Goal: Task Accomplishment & Management: Complete application form

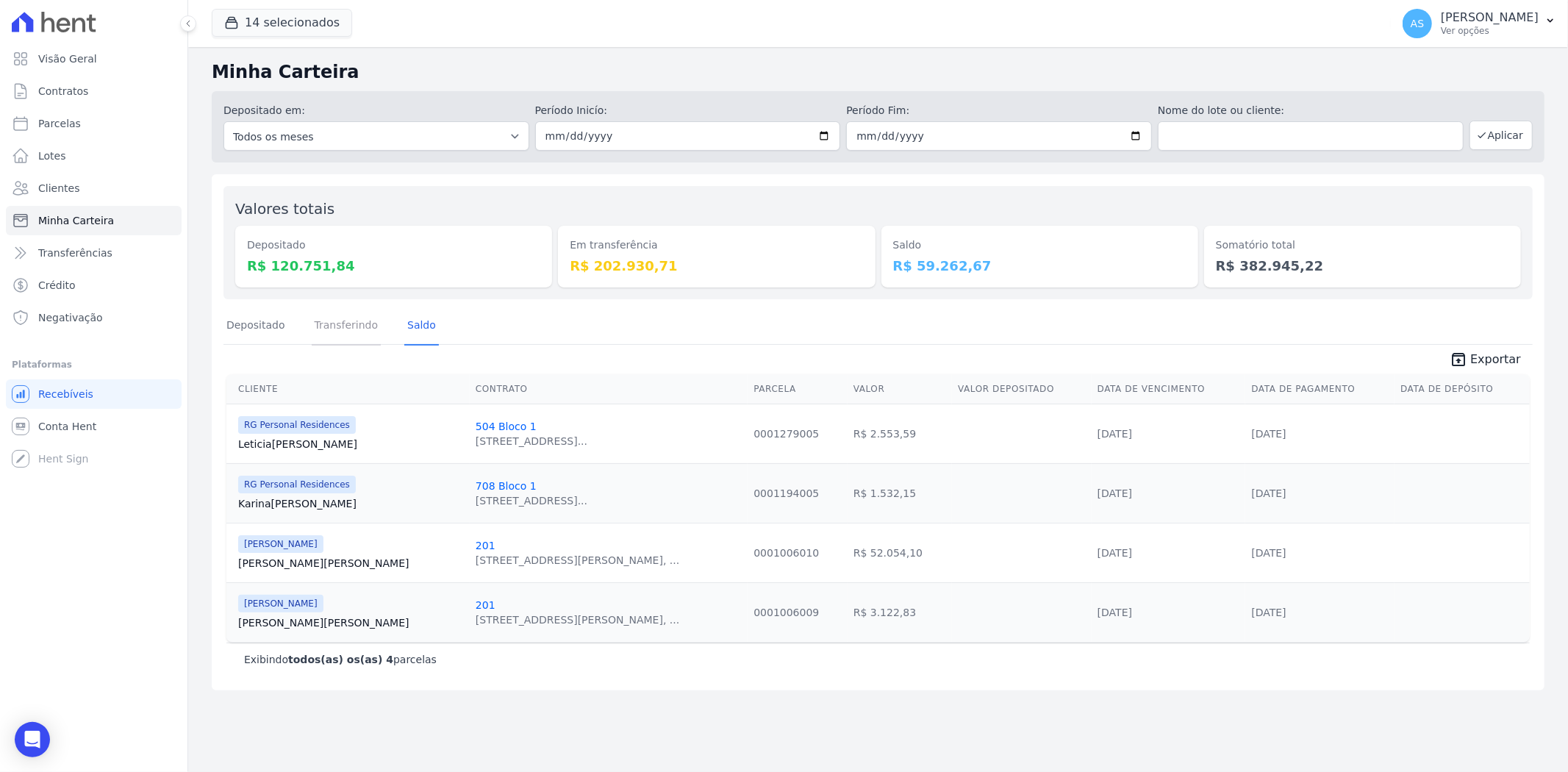
click at [340, 329] on link "Transferindo" at bounding box center [347, 326] width 70 height 38
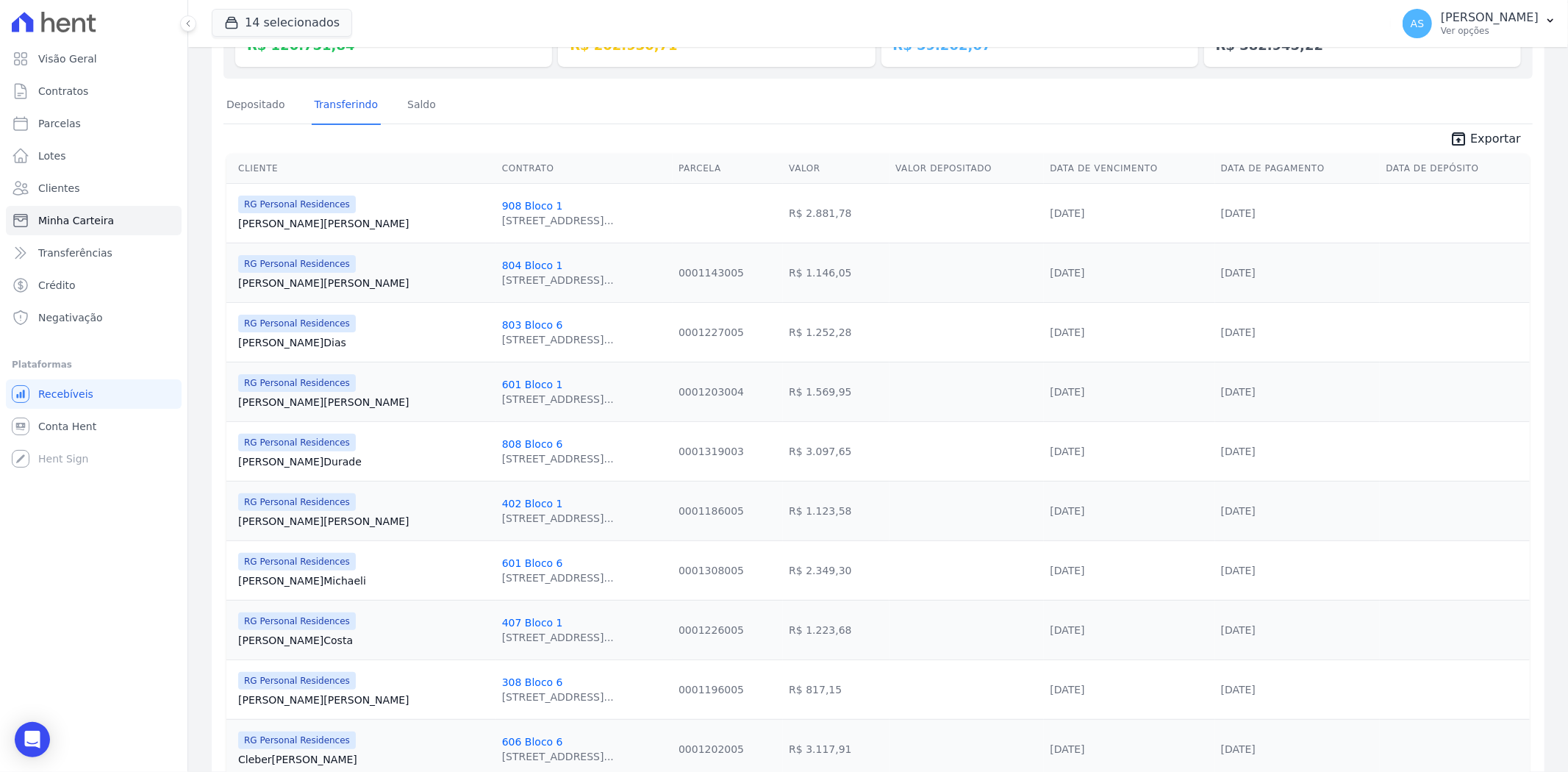
scroll to position [138, 0]
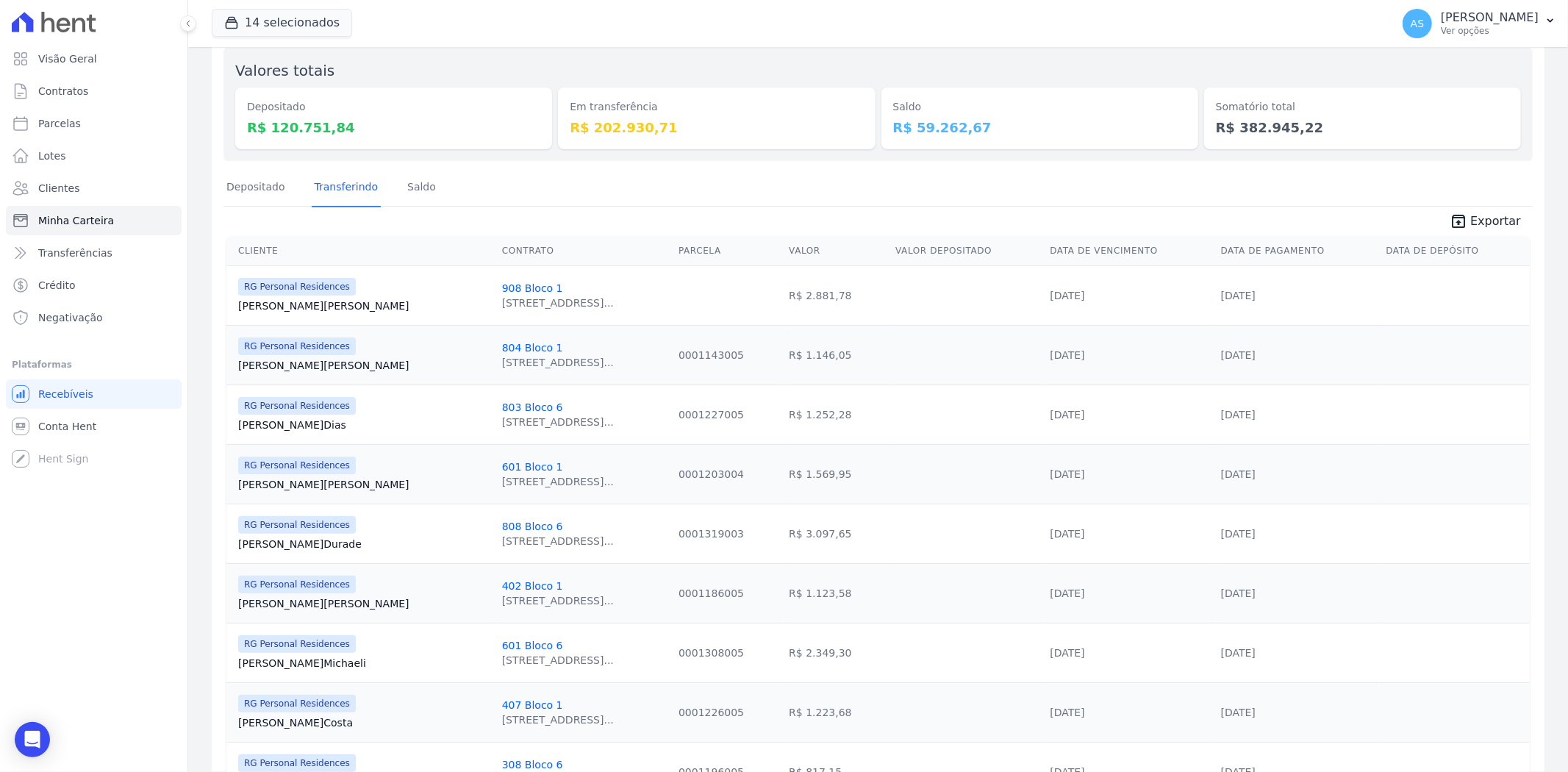
drag, startPoint x: 963, startPoint y: 406, endPoint x: 944, endPoint y: 406, distance: 19.0
drag, startPoint x: 944, startPoint y: 406, endPoint x: 741, endPoint y: 398, distance: 203.2
click at [250, 187] on link "Depositado" at bounding box center [256, 188] width 64 height 38
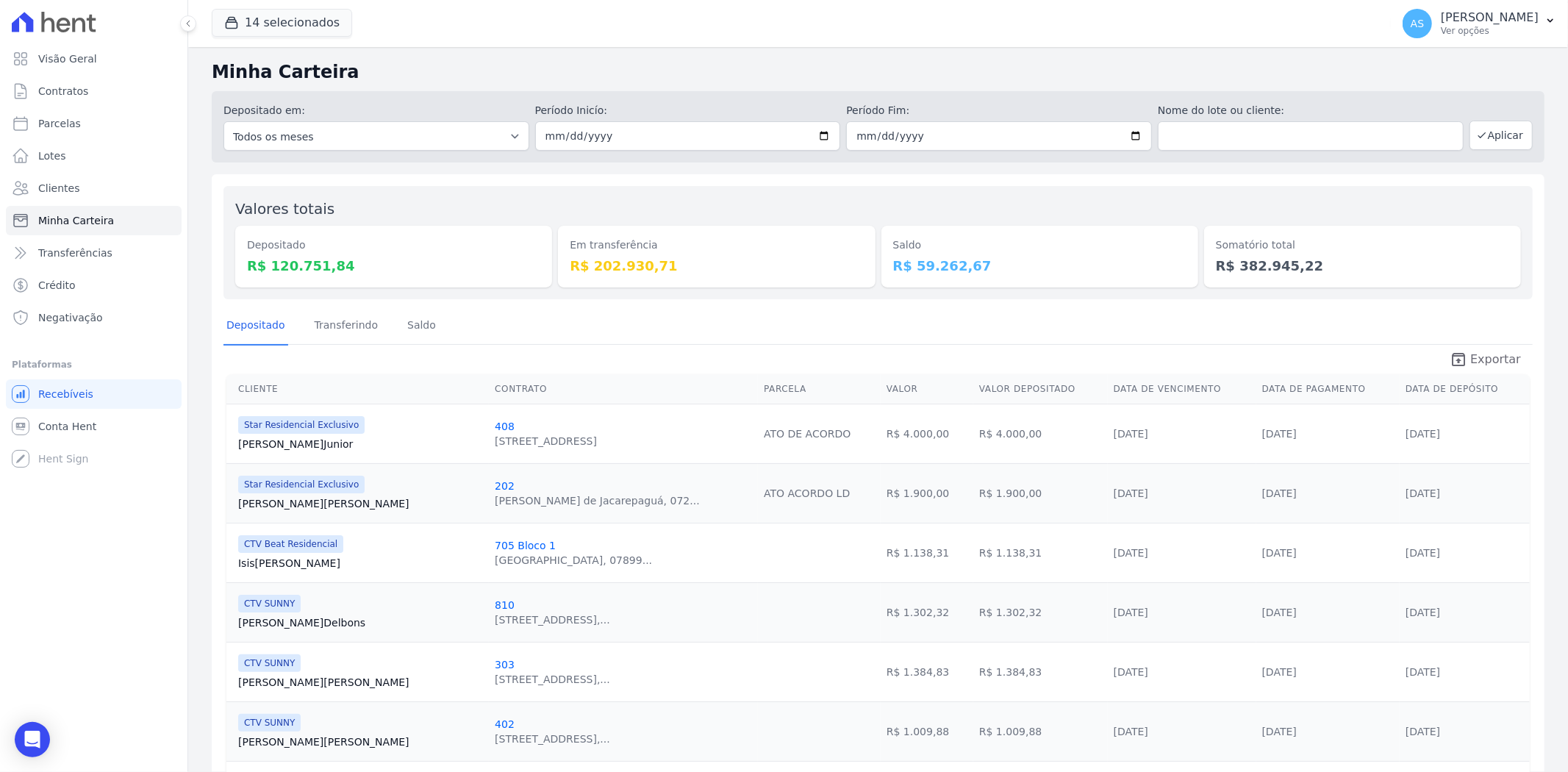
click at [1474, 367] on span "Exportar" at bounding box center [1496, 359] width 51 height 18
click at [54, 187] on span "Clientes" at bounding box center [59, 188] width 42 height 15
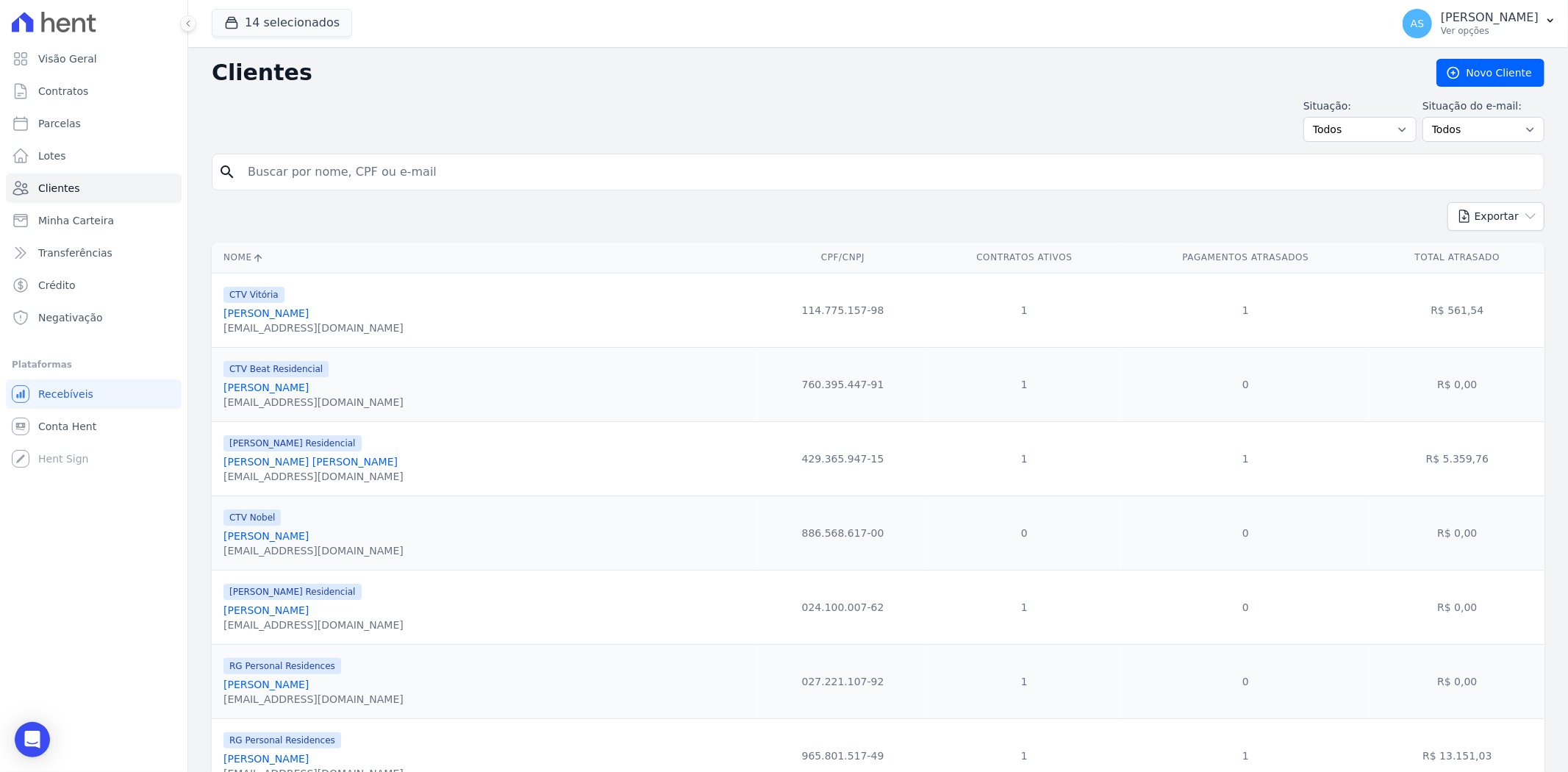
click at [349, 179] on input "search" at bounding box center [888, 172] width 1299 height 29
type input "Rejane de Morais Domingues"
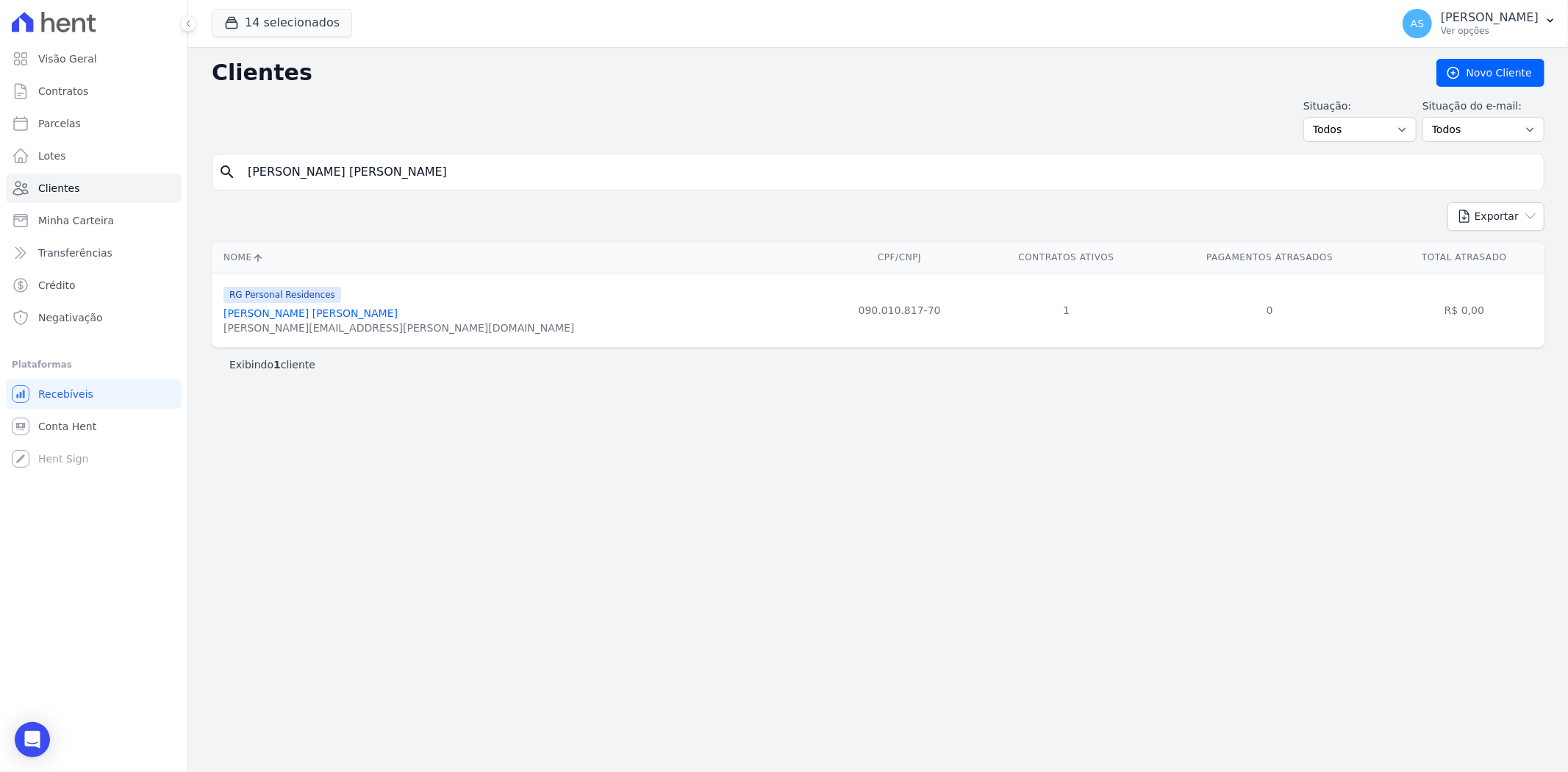
click at [282, 309] on link "Rejane De Morais Domingues" at bounding box center [311, 313] width 174 height 11
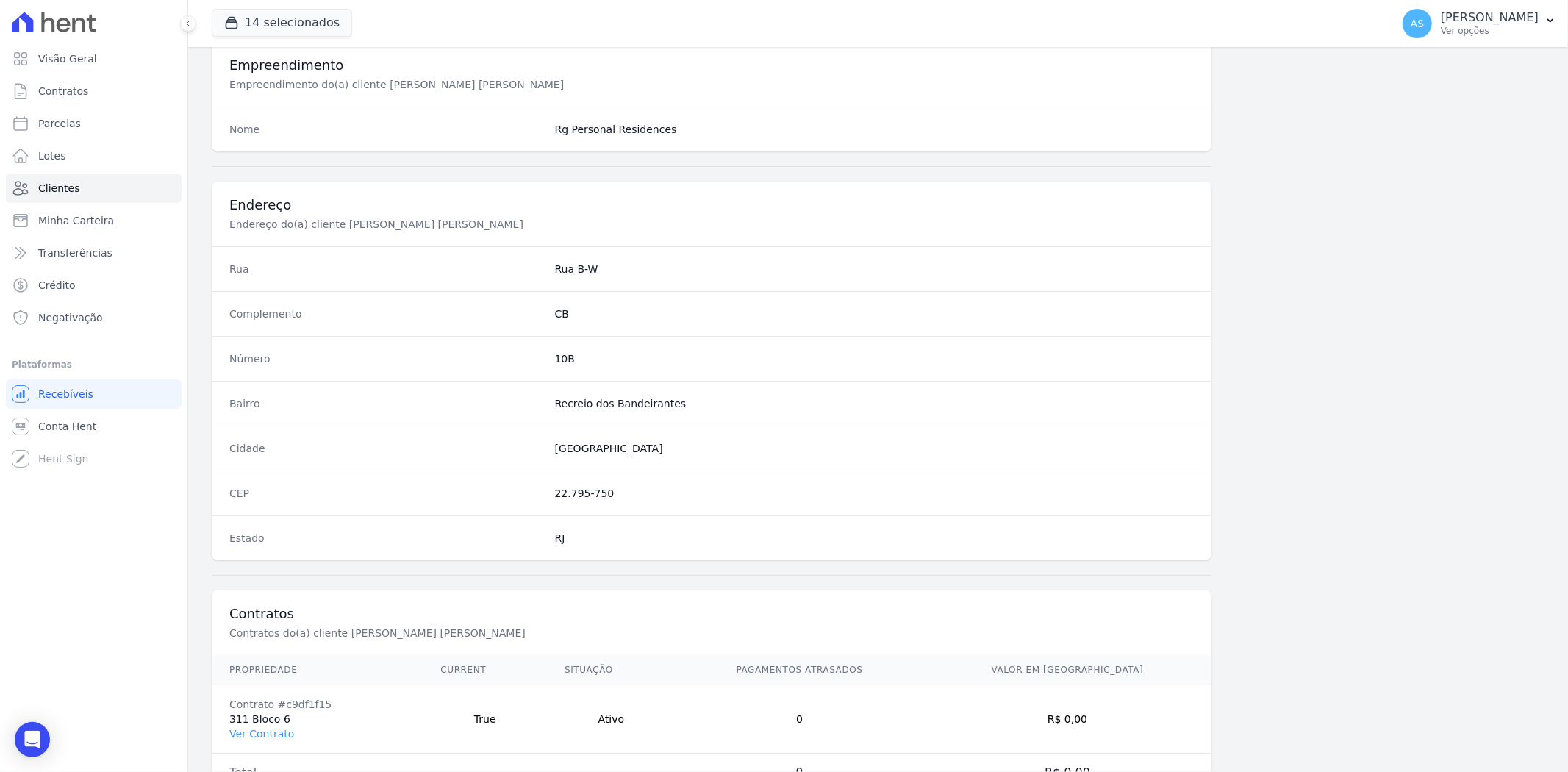
scroll to position [606, 0]
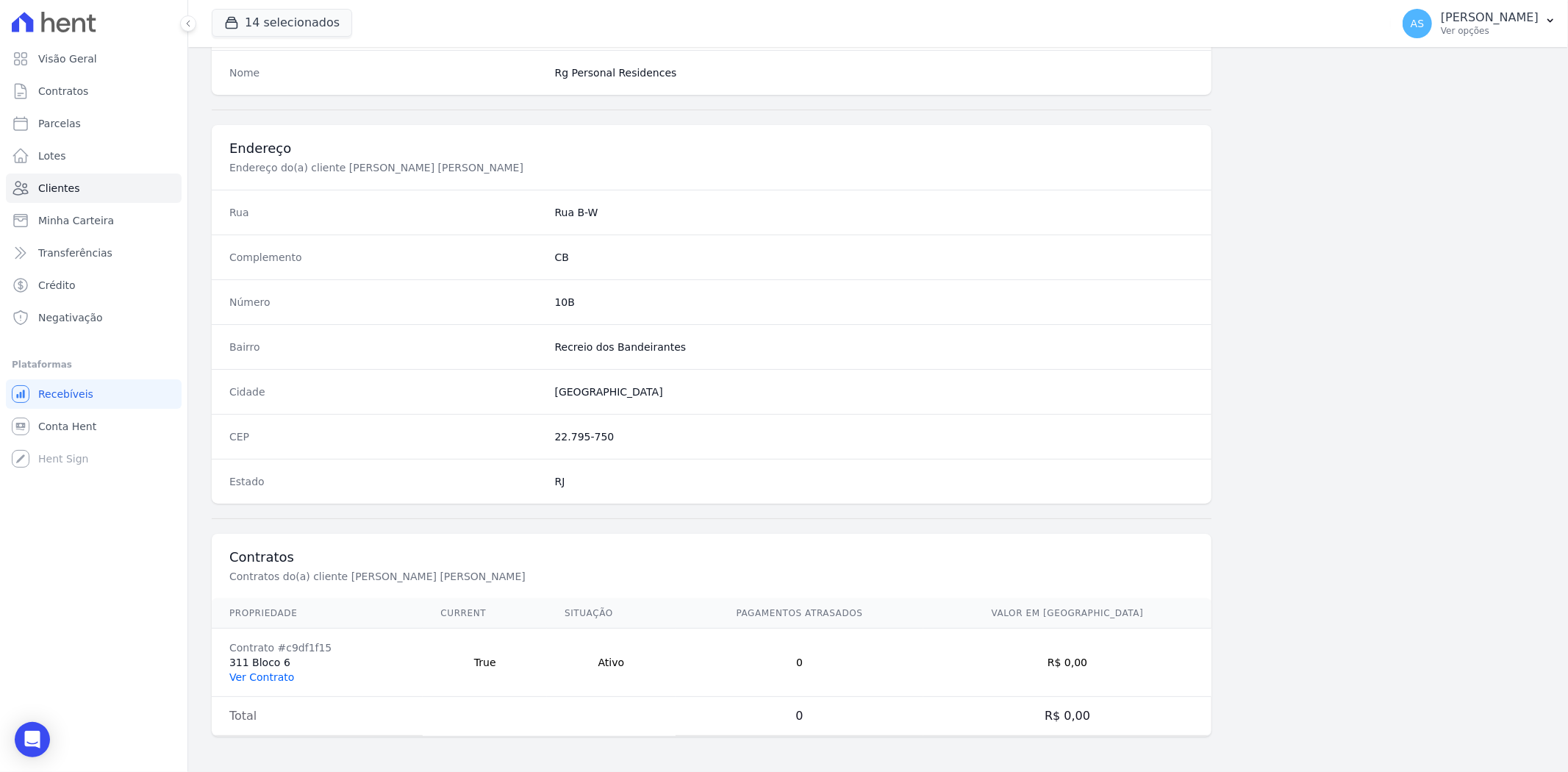
click at [247, 679] on link "Ver Contrato" at bounding box center [262, 678] width 64 height 11
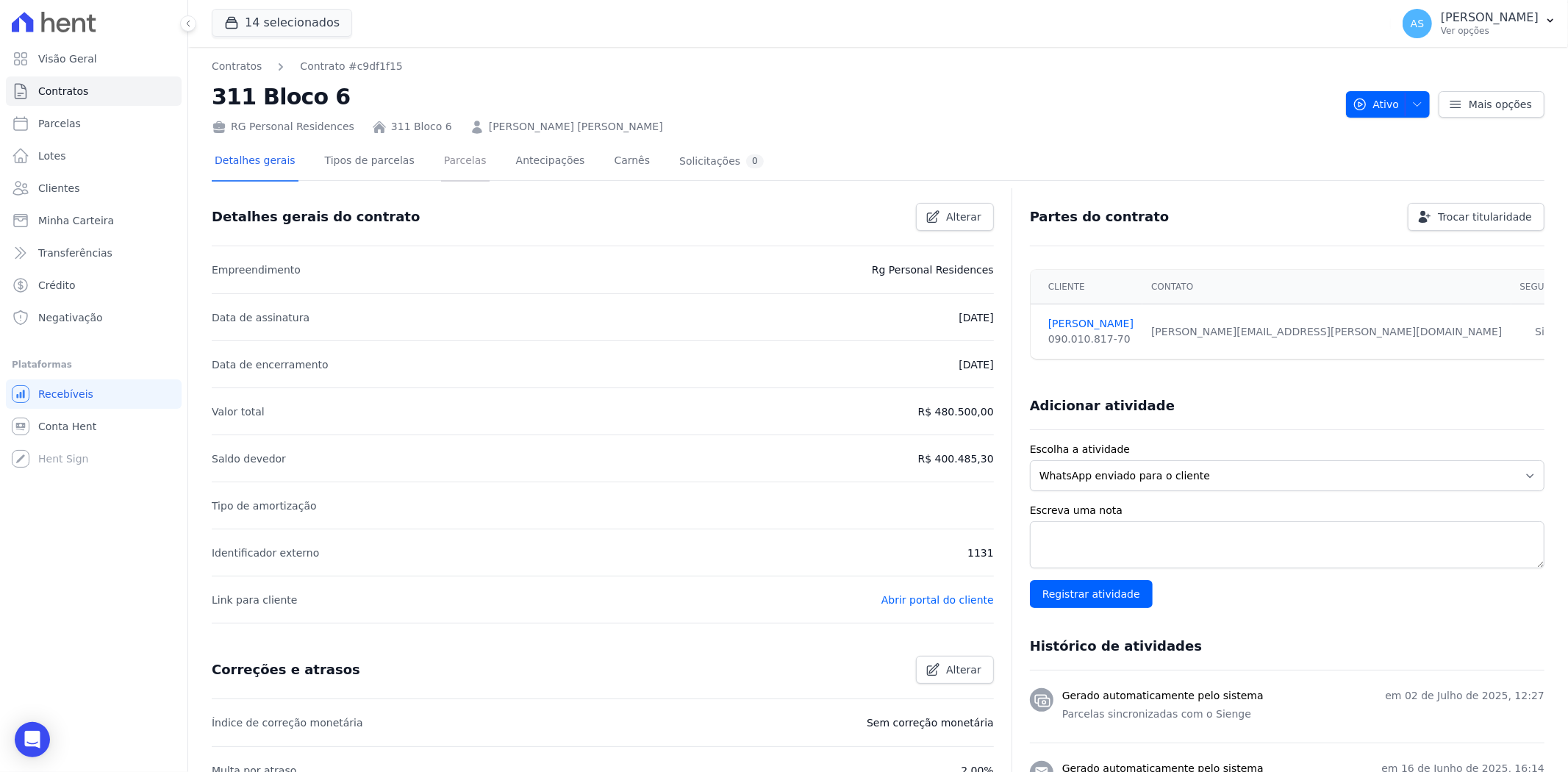
click at [441, 164] on link "Parcelas" at bounding box center [465, 162] width 48 height 39
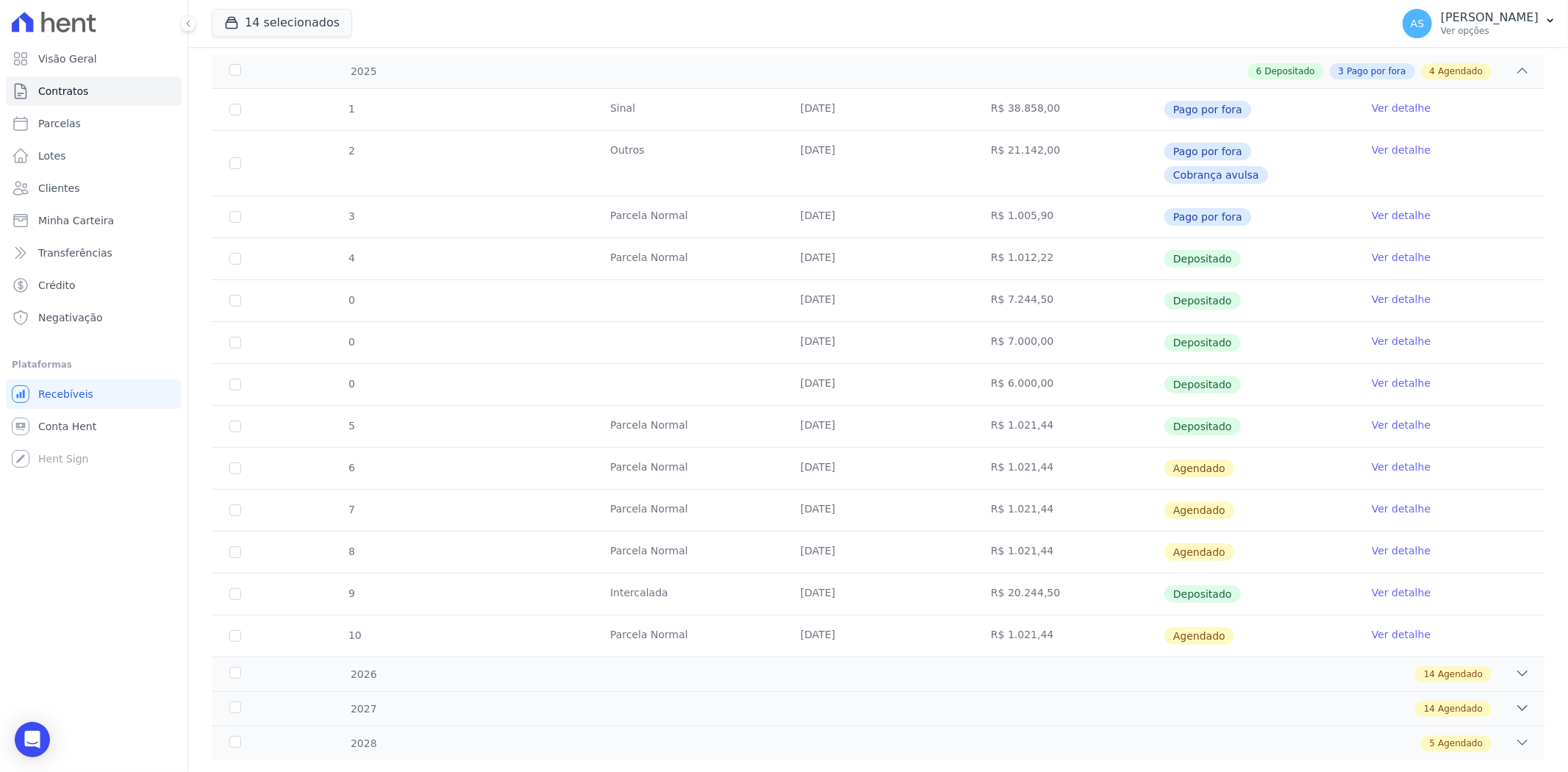
scroll to position [231, 0]
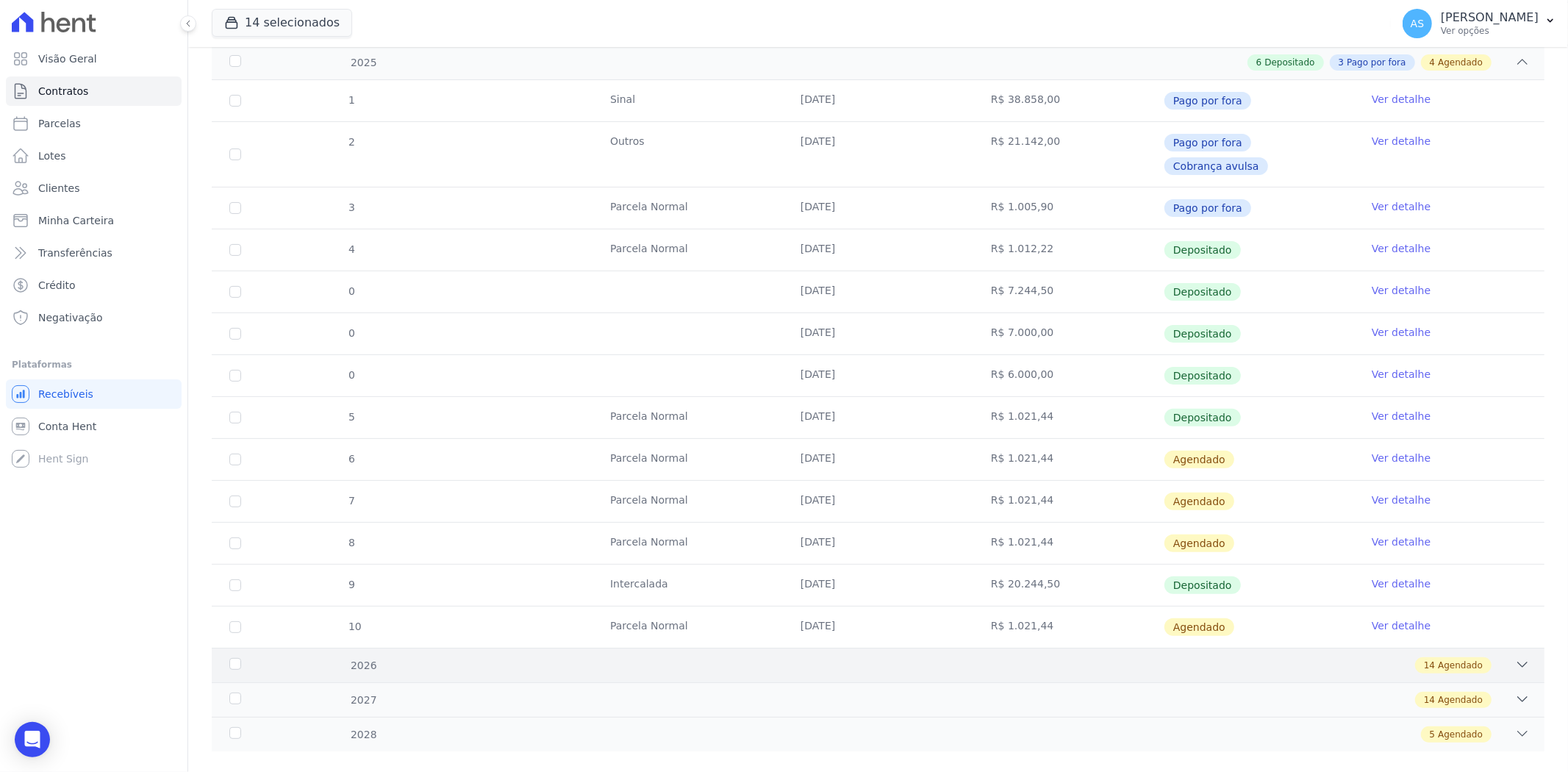
click at [245, 659] on div "2026" at bounding box center [288, 666] width 123 height 15
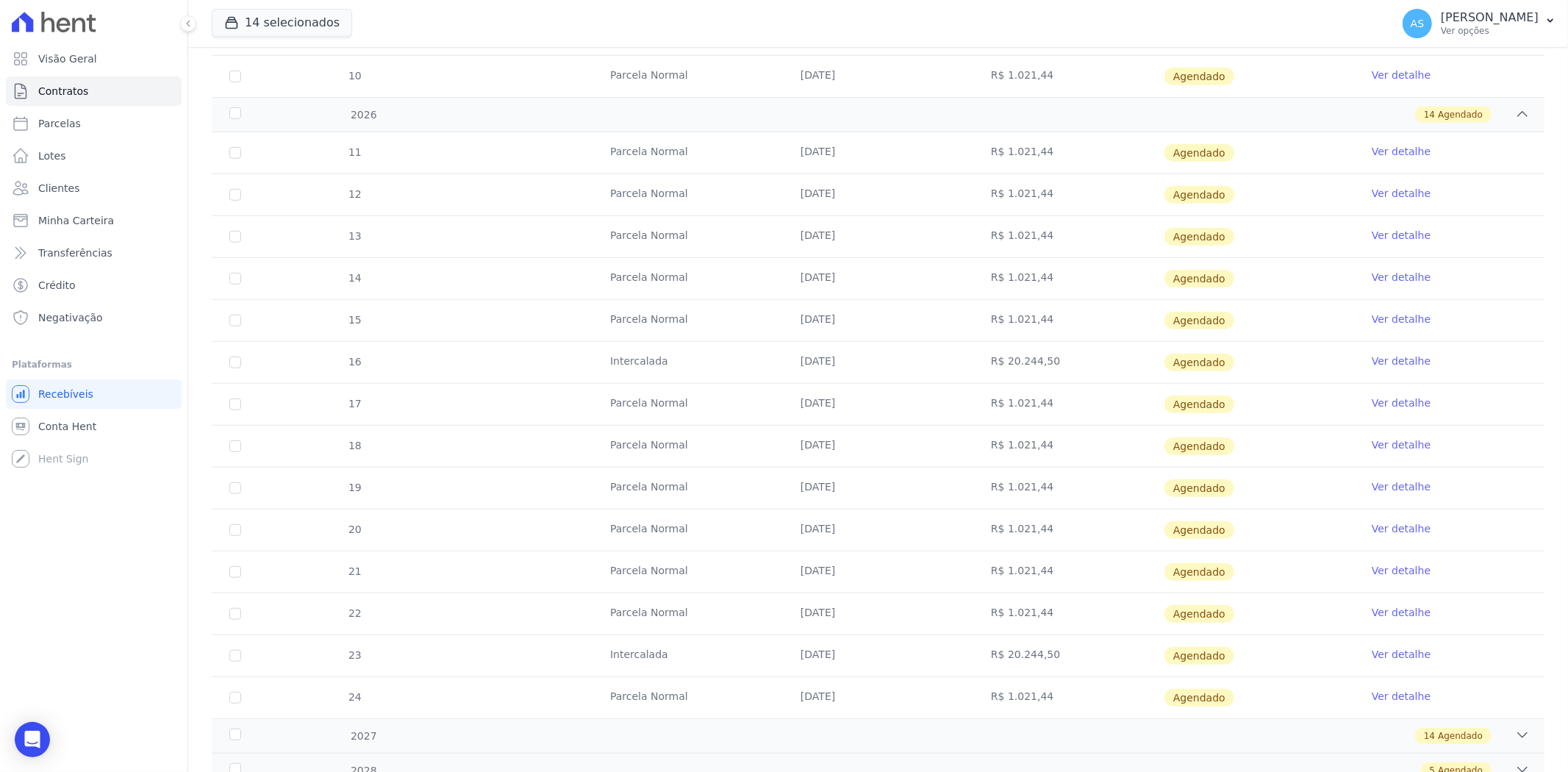
scroll to position [818, 0]
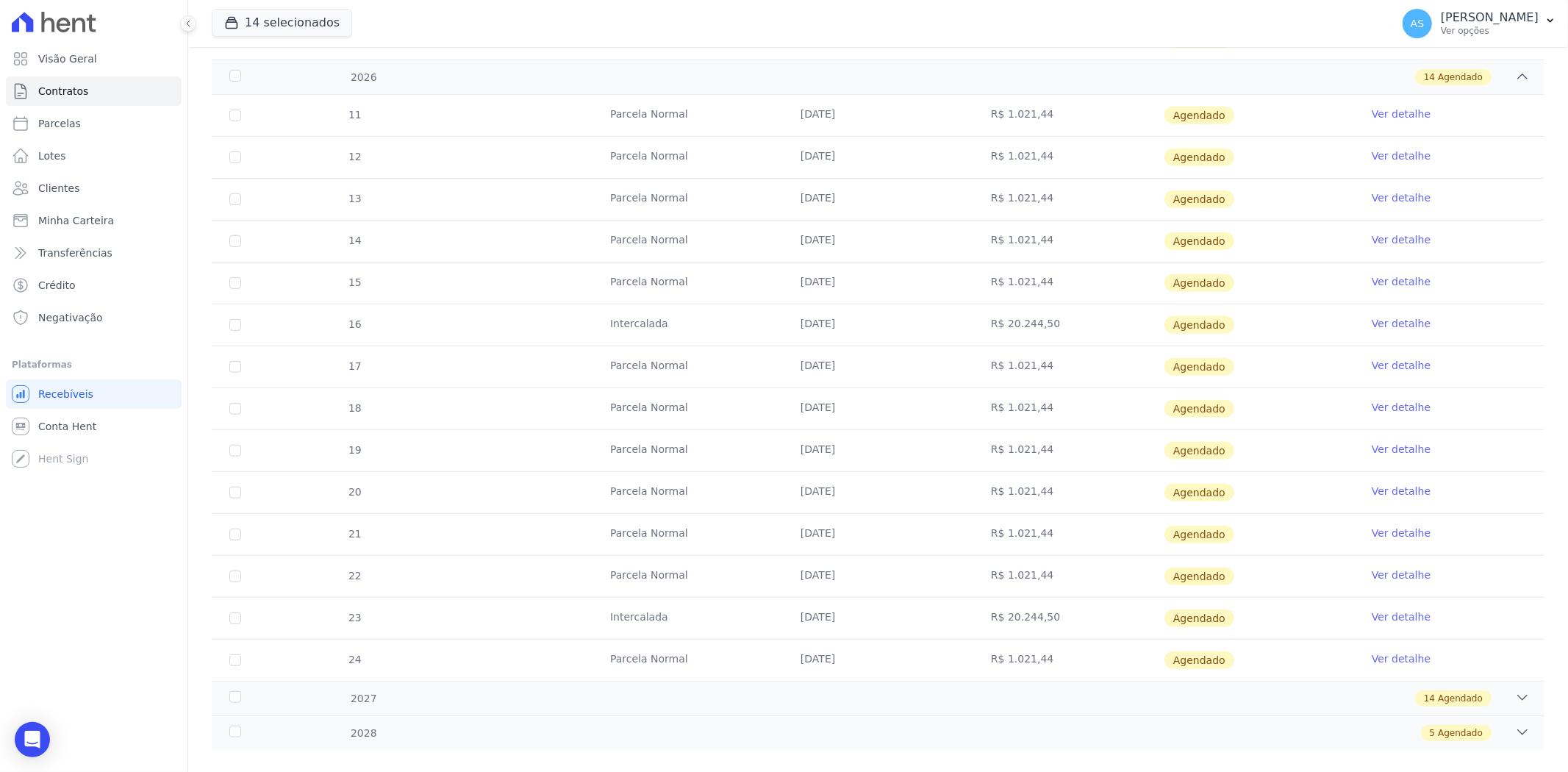
click at [1400, 609] on link "Ver detalhe" at bounding box center [1401, 617] width 59 height 15
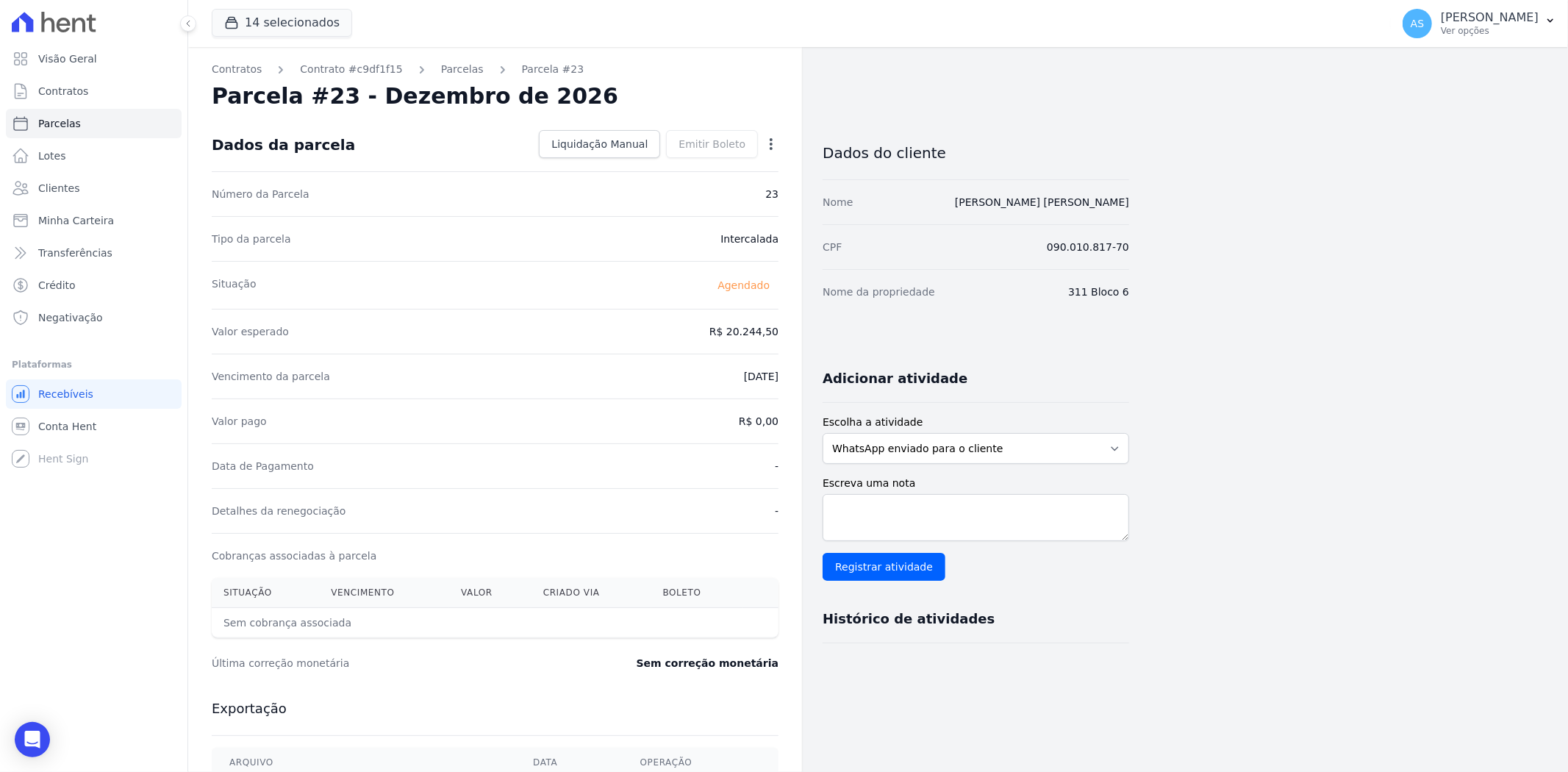
click at [771, 141] on icon "button" at bounding box center [772, 145] width 15 height 15
click at [668, 163] on link "Alterar" at bounding box center [707, 164] width 129 height 26
click at [667, 165] on link "Alterar" at bounding box center [707, 164] width 129 height 26
click at [662, 159] on link "Alterar" at bounding box center [707, 164] width 129 height 26
click at [737, 173] on link "Alterar" at bounding box center [707, 164] width 129 height 26
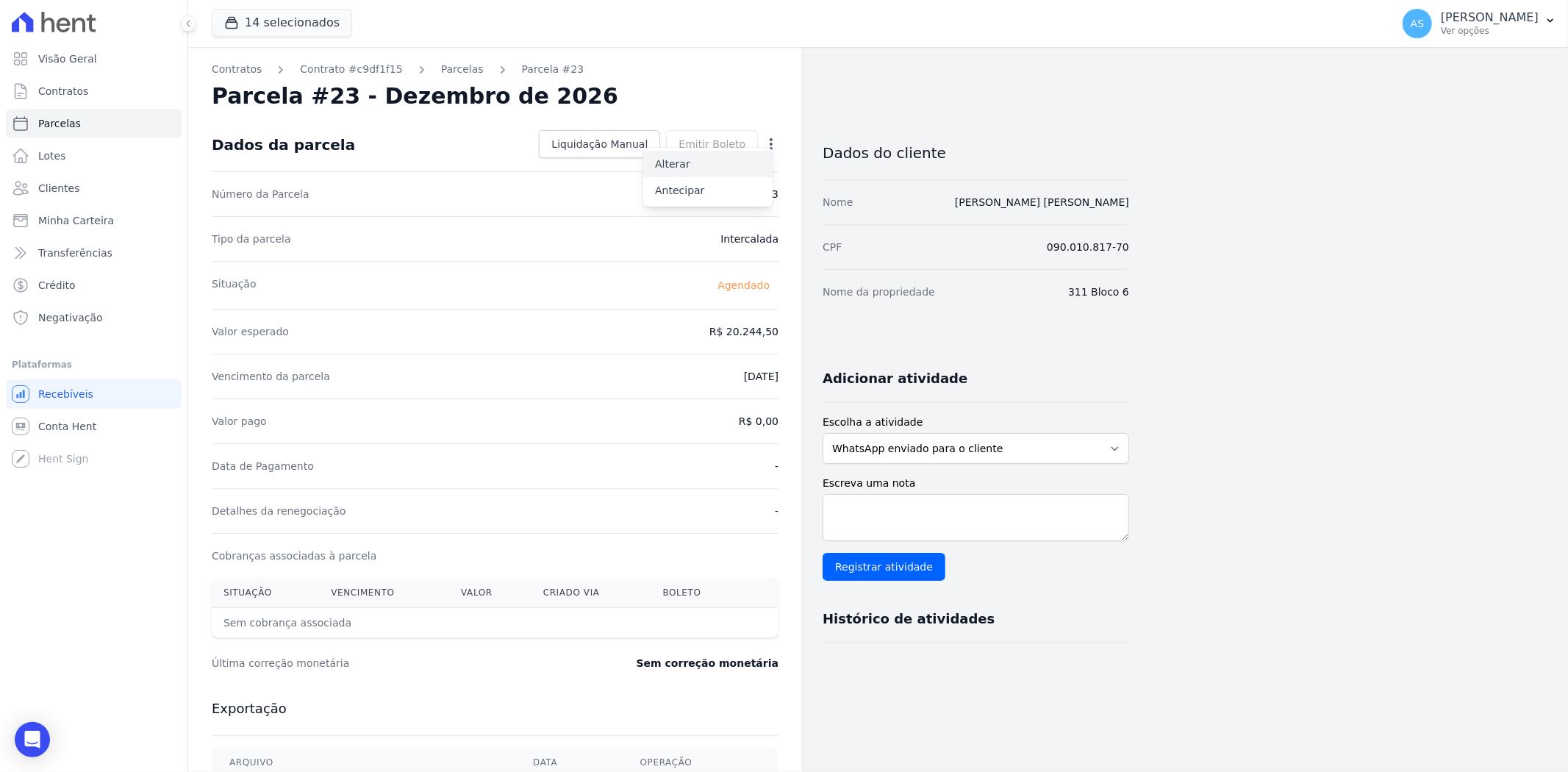
click at [689, 164] on link "Alterar" at bounding box center [707, 164] width 129 height 26
click at [768, 146] on icon "button" at bounding box center [772, 145] width 15 height 15
click at [670, 167] on link "Alterar" at bounding box center [707, 164] width 129 height 26
drag, startPoint x: 718, startPoint y: 332, endPoint x: 878, endPoint y: 326, distance: 160.1
click at [878, 326] on div "Contratos Contrato #c9df1f15 Parcelas Parcela #23 Parcela #23 - Dezembro de 202…" at bounding box center [658, 519] width 941 height 944
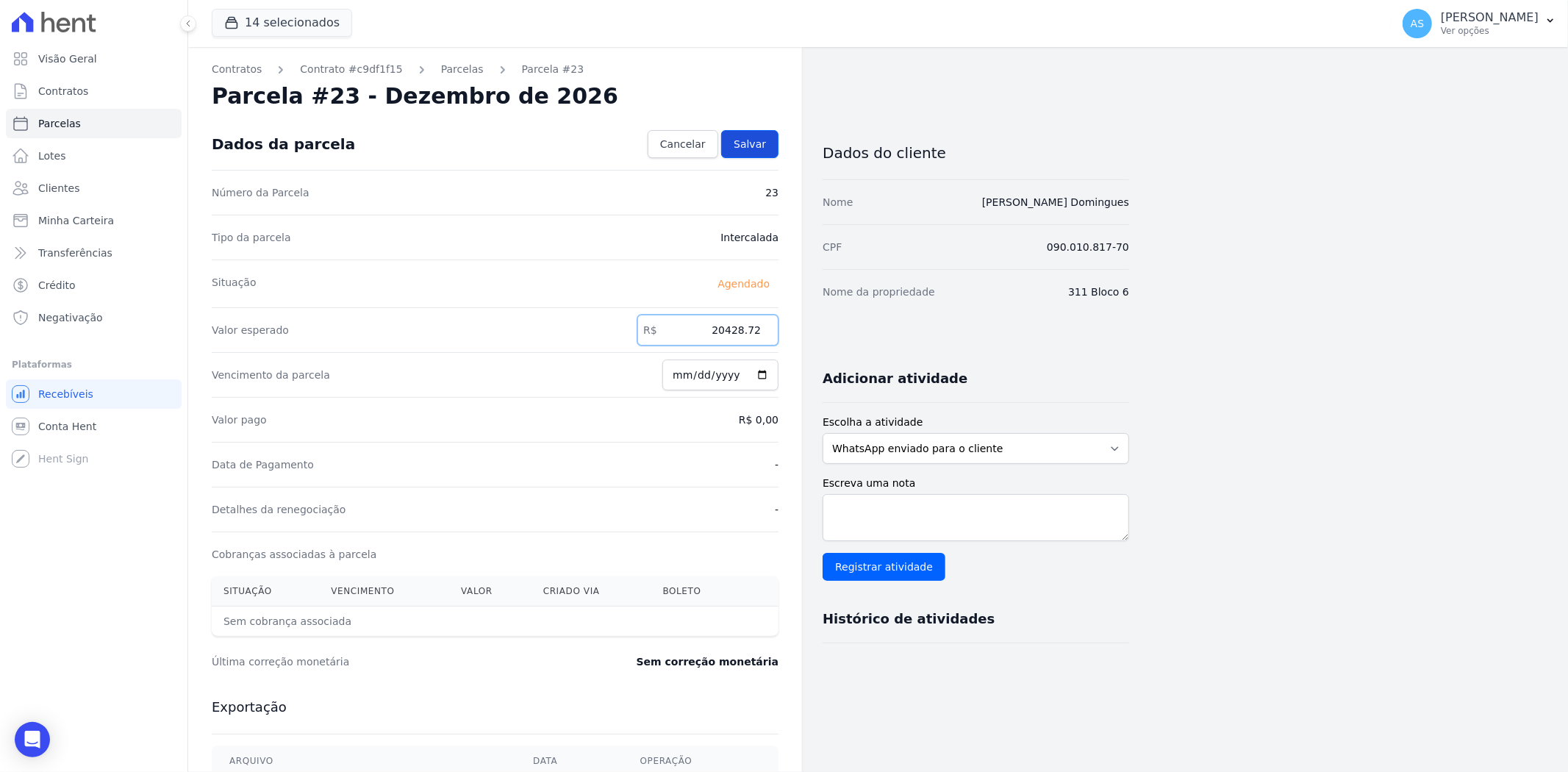
type input "20428.72"
click at [762, 135] on link "Salvar" at bounding box center [750, 145] width 58 height 28
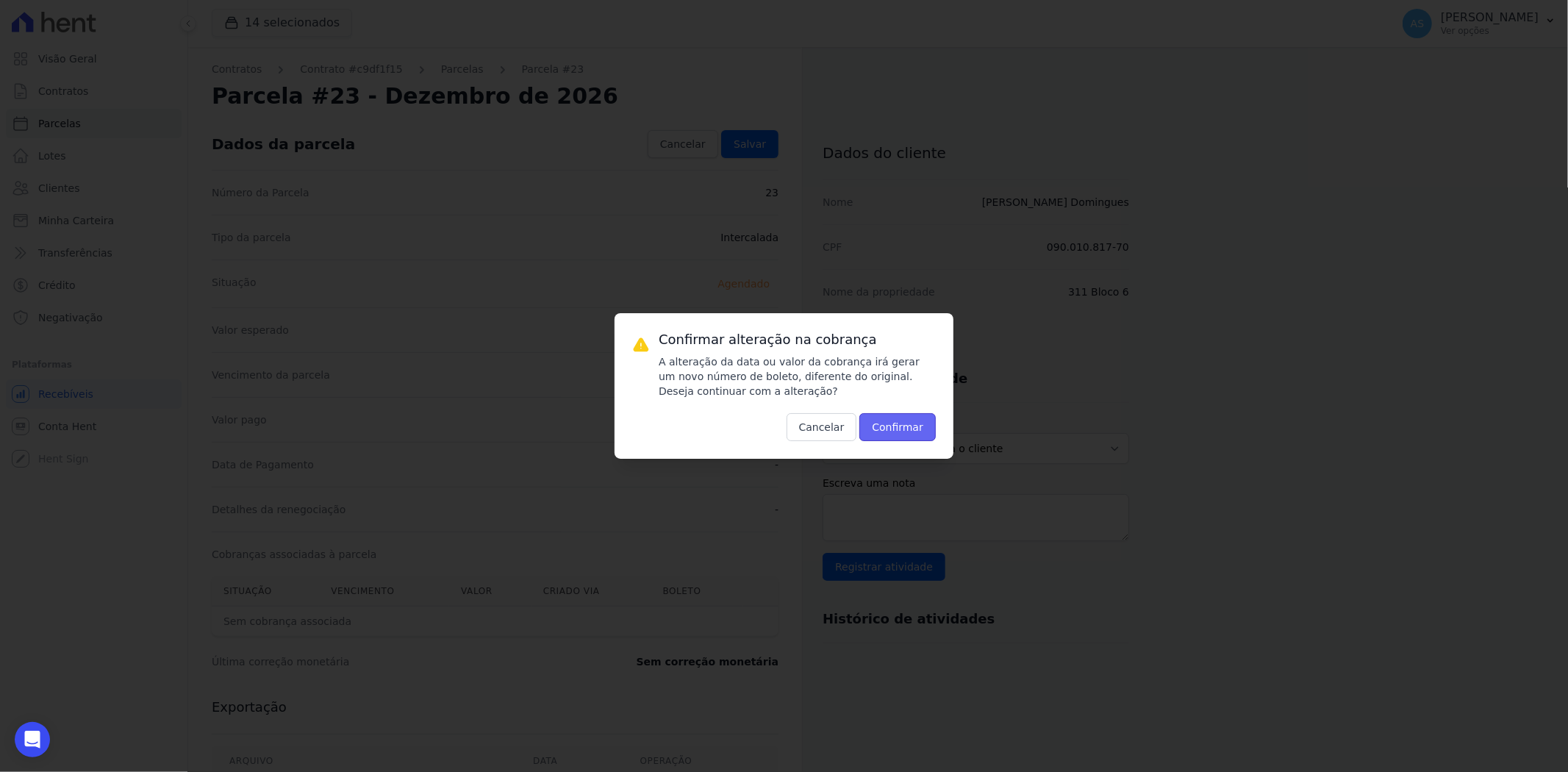
click at [916, 425] on button "Confirmar" at bounding box center [897, 427] width 77 height 28
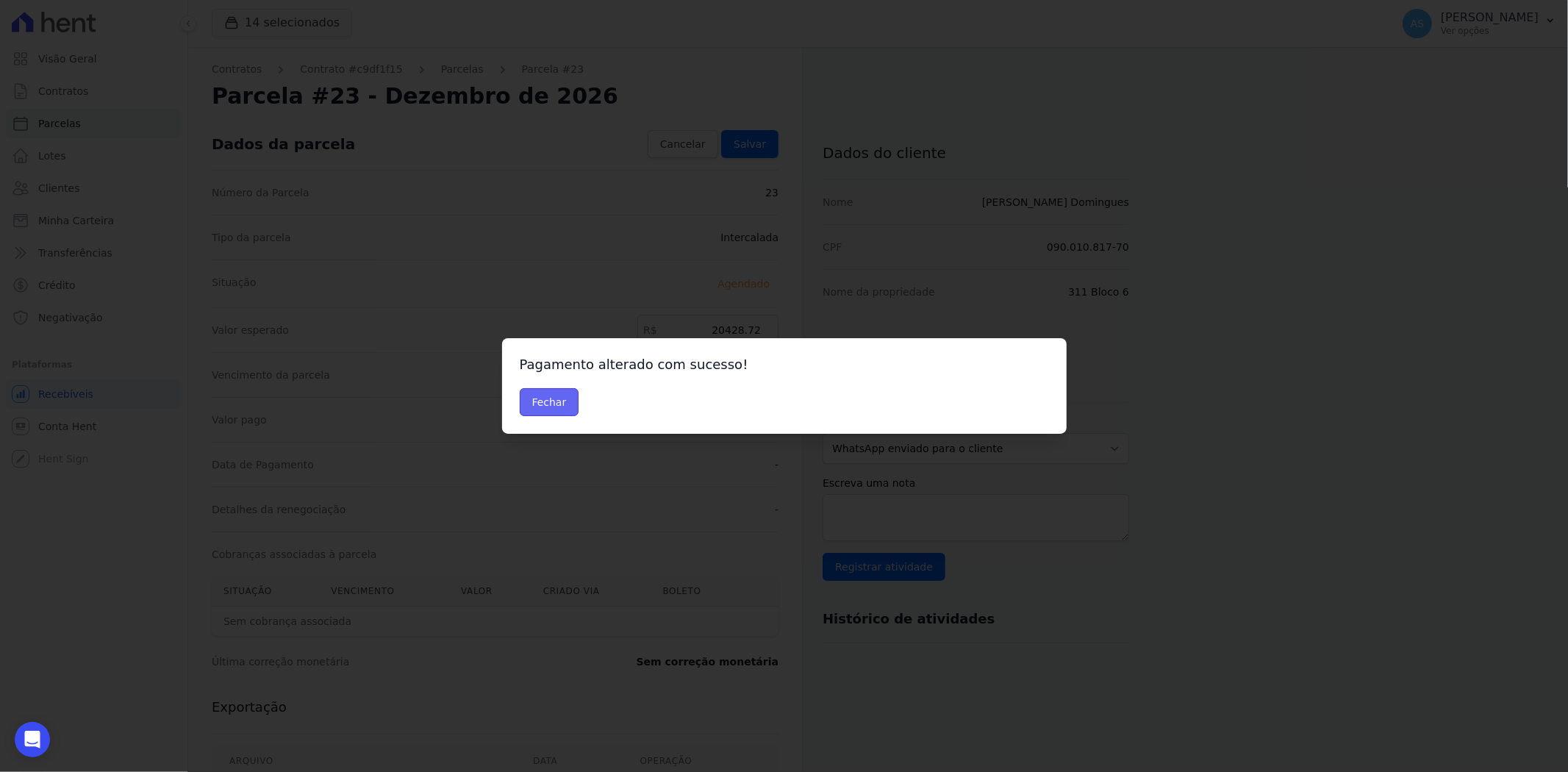
click at [531, 396] on button "Fechar" at bounding box center [549, 403] width 60 height 28
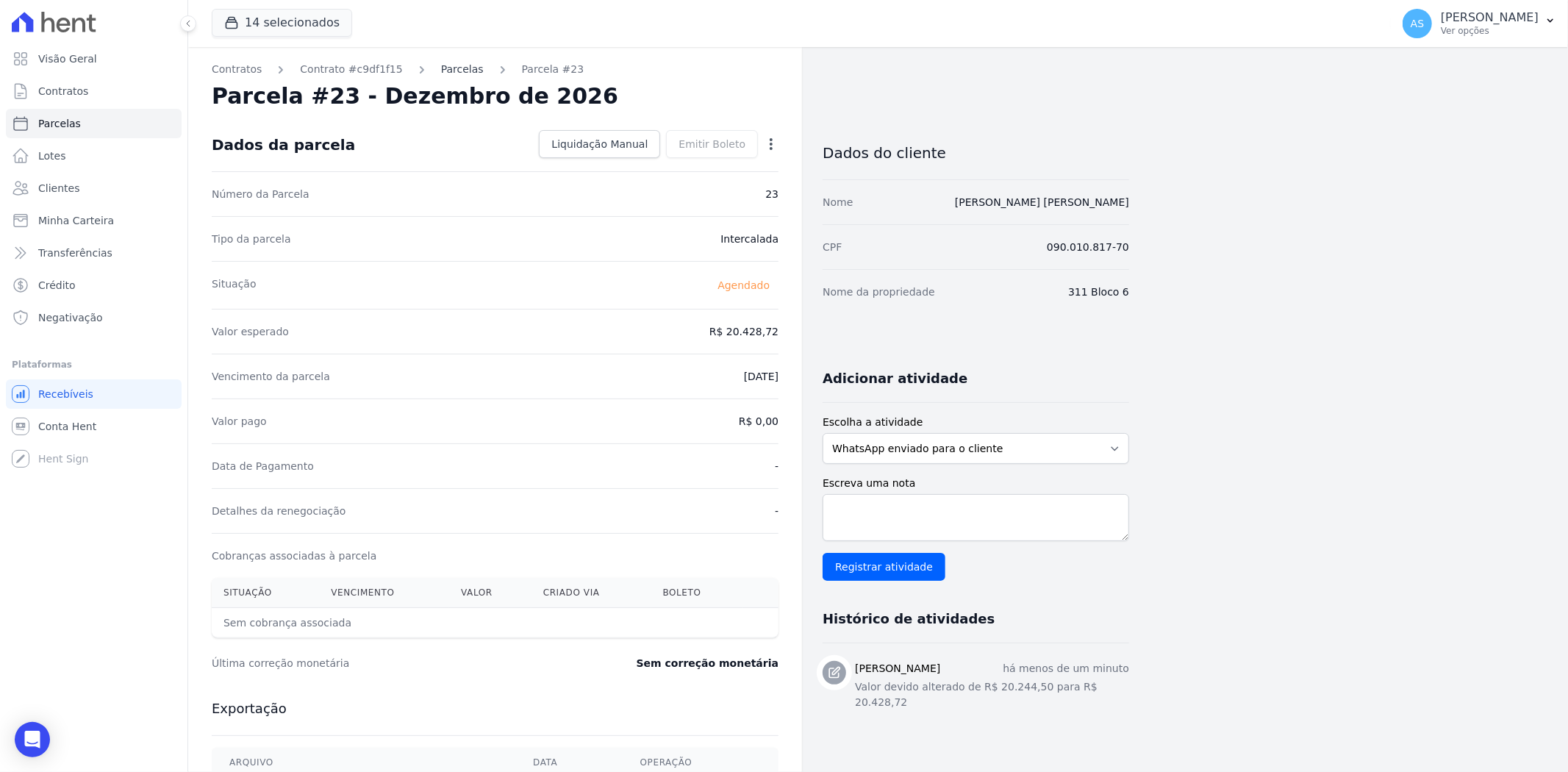
click at [441, 76] on link "Parcelas" at bounding box center [462, 69] width 43 height 15
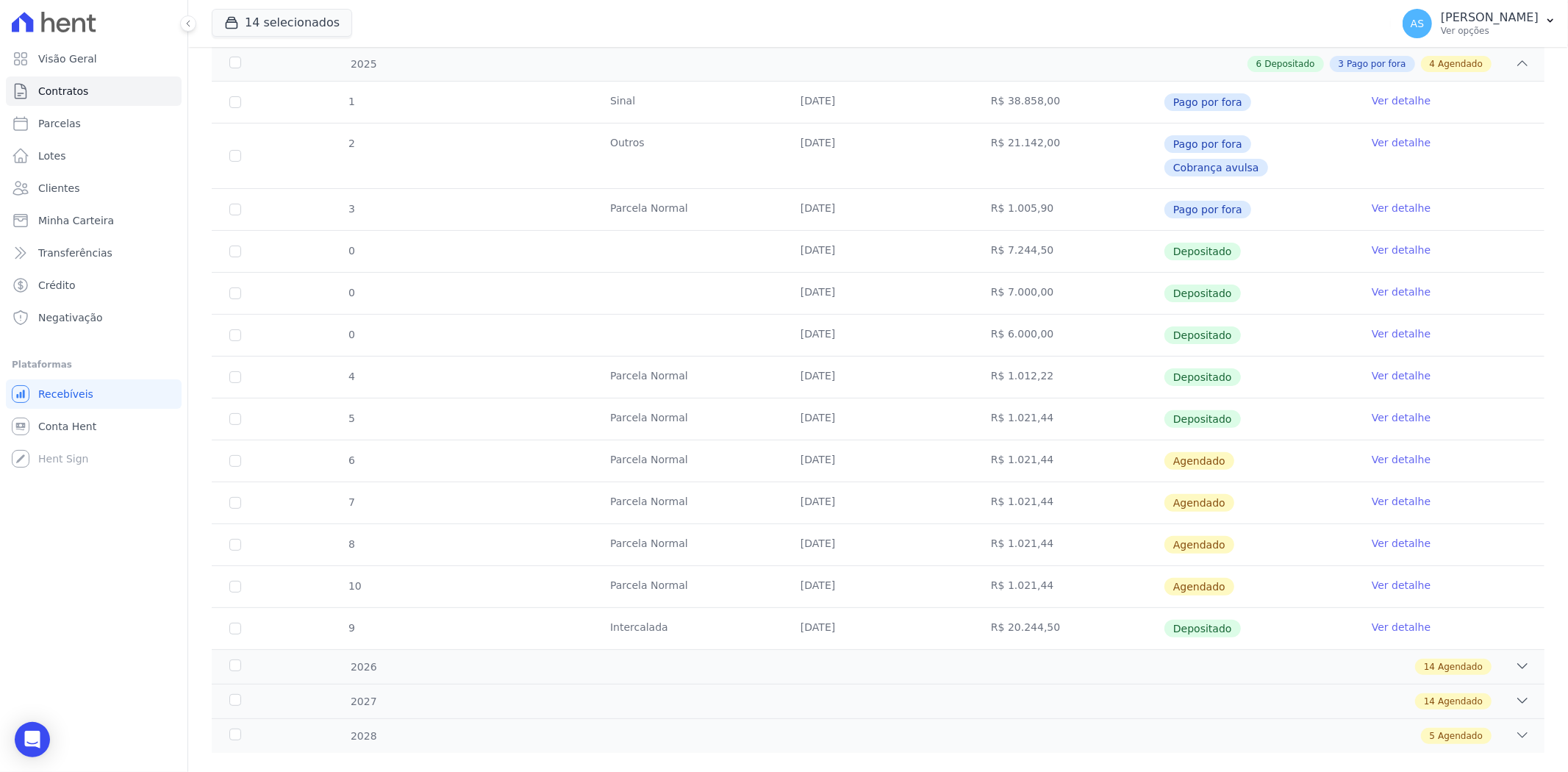
scroll to position [231, 0]
click at [239, 659] on div "2026" at bounding box center [288, 666] width 123 height 15
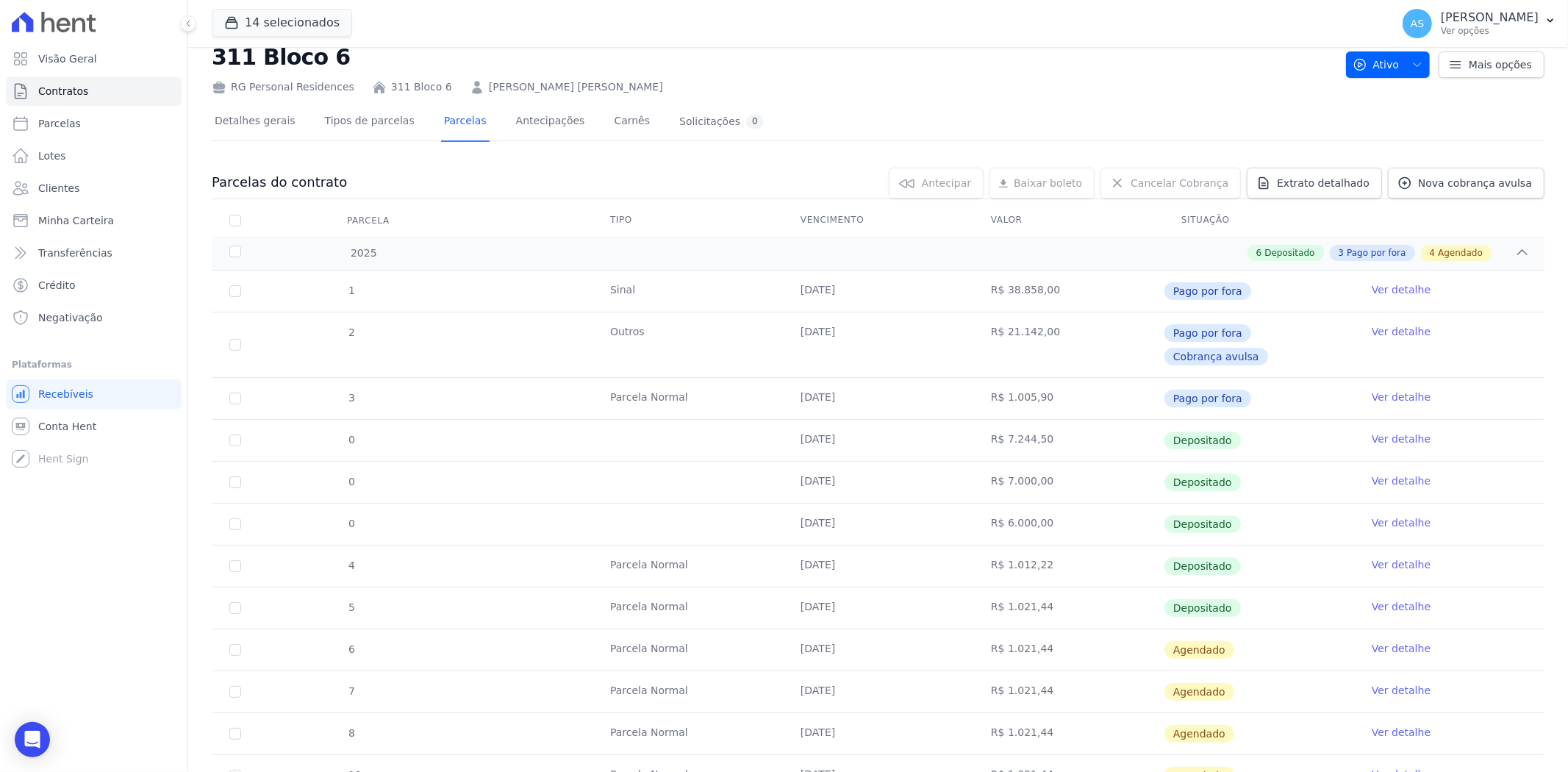
scroll to position [0, 0]
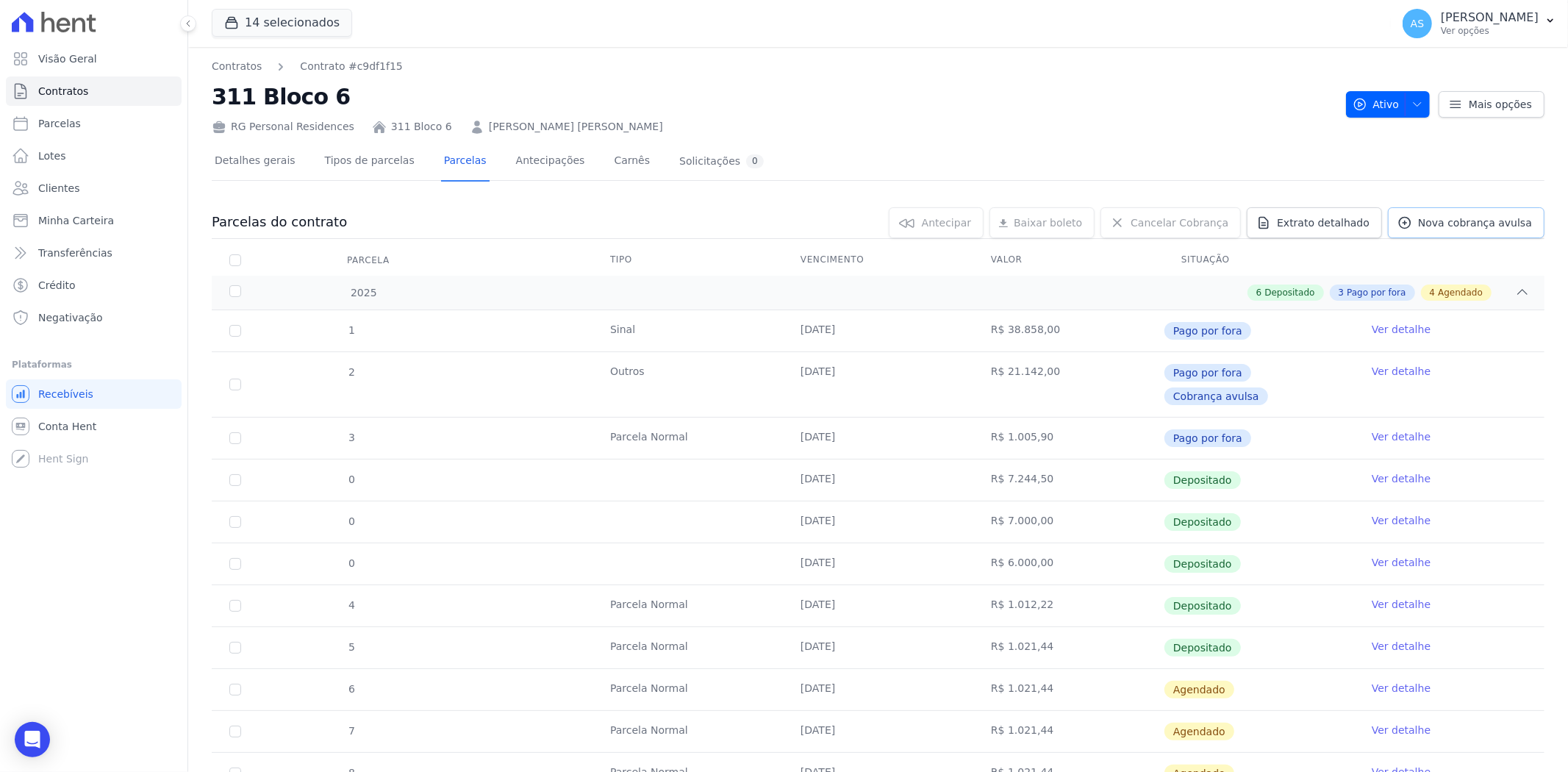
click at [1468, 223] on span "Nova cobrança avulsa" at bounding box center [1474, 223] width 114 height 15
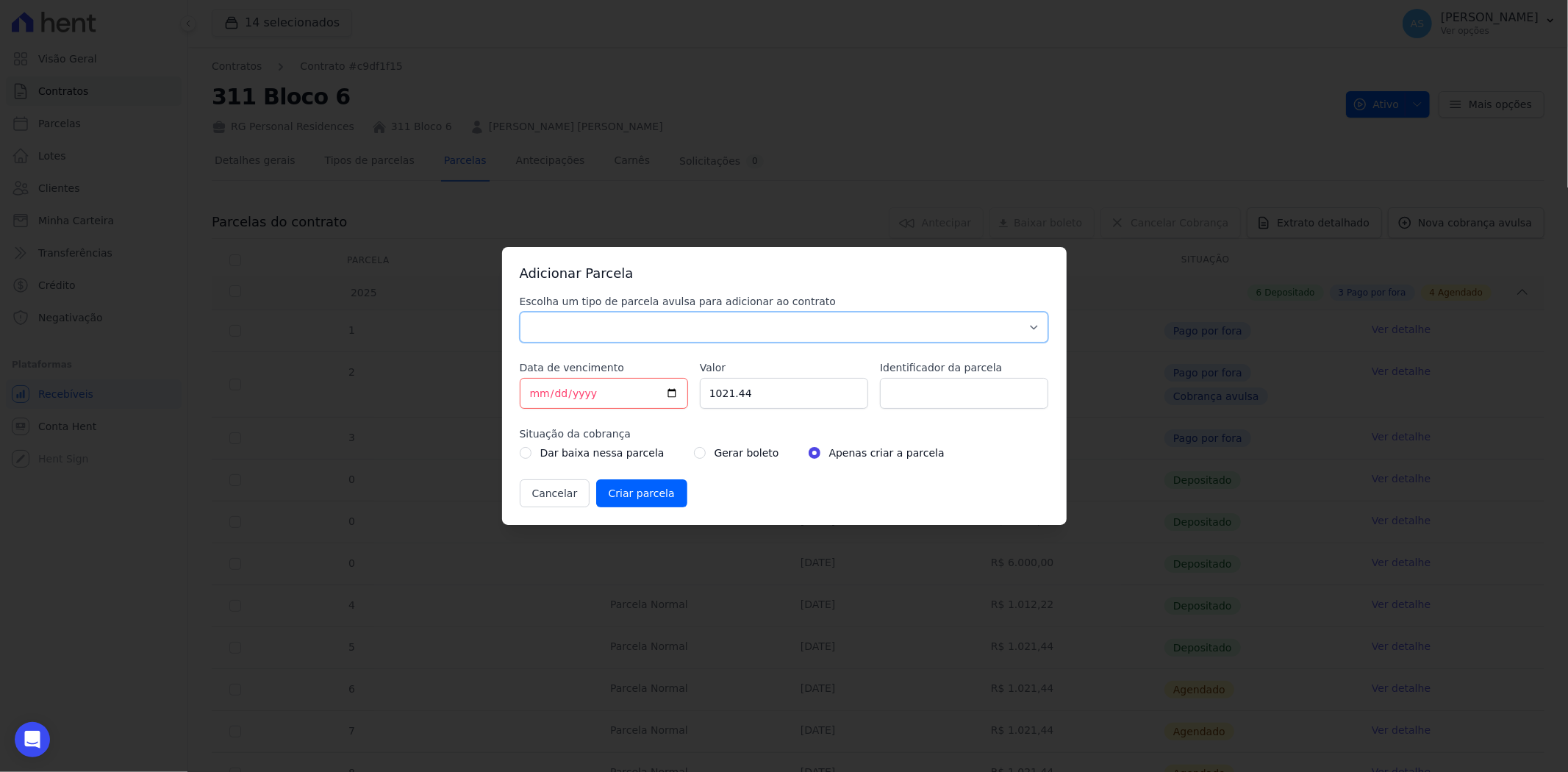
click at [562, 327] on select "Parcela Normal Sinal Caução Intercalada Chaves Pré Chaves Pós Chaves Taxas Quit…" at bounding box center [784, 327] width 529 height 31
select select "advance"
click at [520, 312] on select "Parcela Normal Sinal Caução Intercalada Chaves Pré Chaves Pós Chaves Taxas Quit…" at bounding box center [784, 327] width 529 height 31
click at [674, 393] on input "[DATE]" at bounding box center [604, 393] width 168 height 31
click at [682, 393] on input "[DATE]" at bounding box center [604, 393] width 168 height 31
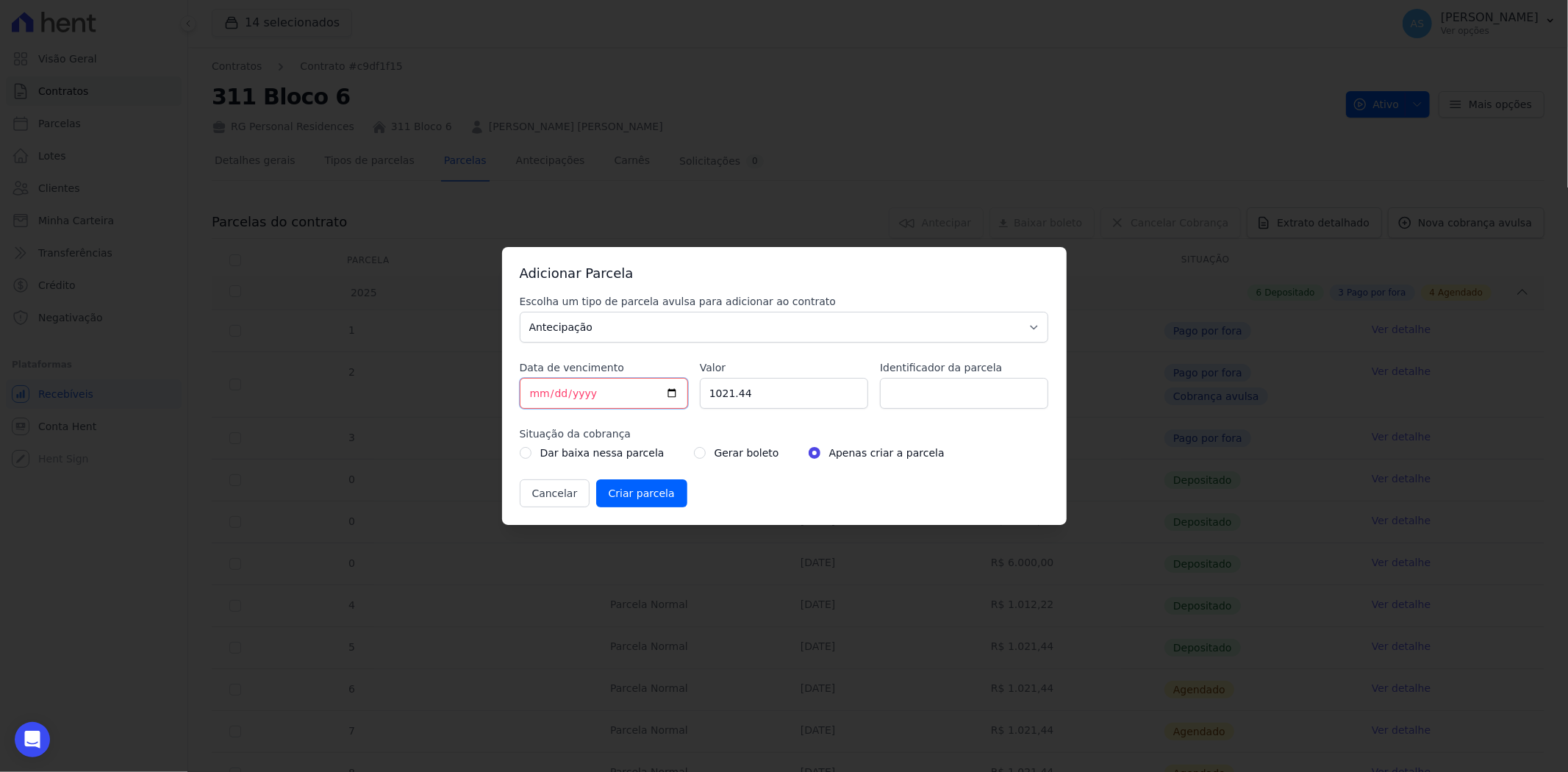
click at [668, 393] on input "[DATE]" at bounding box center [604, 393] width 168 height 31
type input "2025-08-27"
drag, startPoint x: 781, startPoint y: 394, endPoint x: 513, endPoint y: 403, distance: 268.2
click at [549, 400] on div "Escolha um tipo de parcela avulsa para adicionar ao contrato Parcela Normal Sin…" at bounding box center [784, 401] width 529 height 214
type input "6000.00"
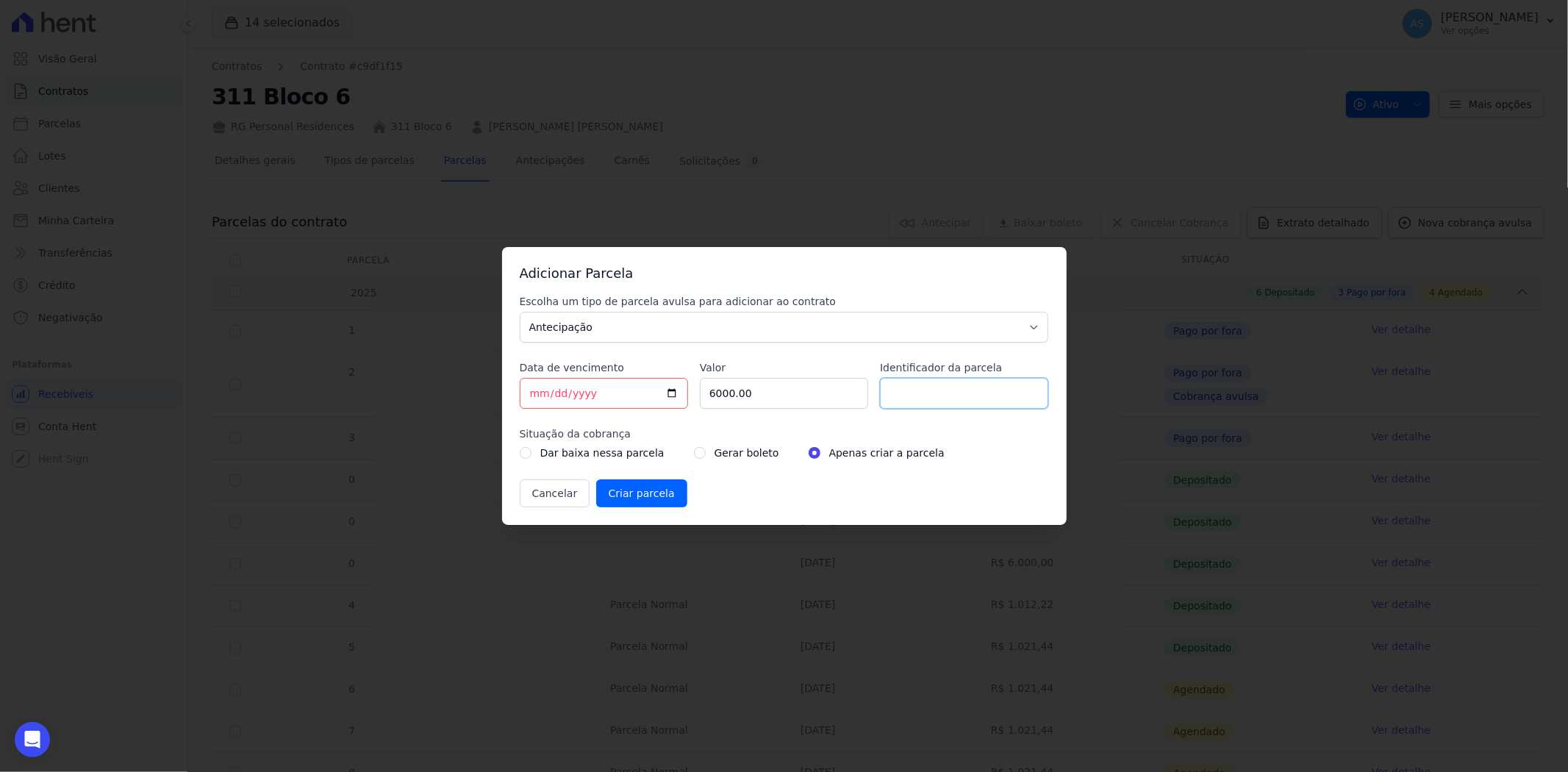
click at [937, 395] on input "Identificador da parcela" at bounding box center [964, 393] width 168 height 31
type input "i"
type input "a"
type input "s"
type input "SEMESTRAL DE 10/12/2026"
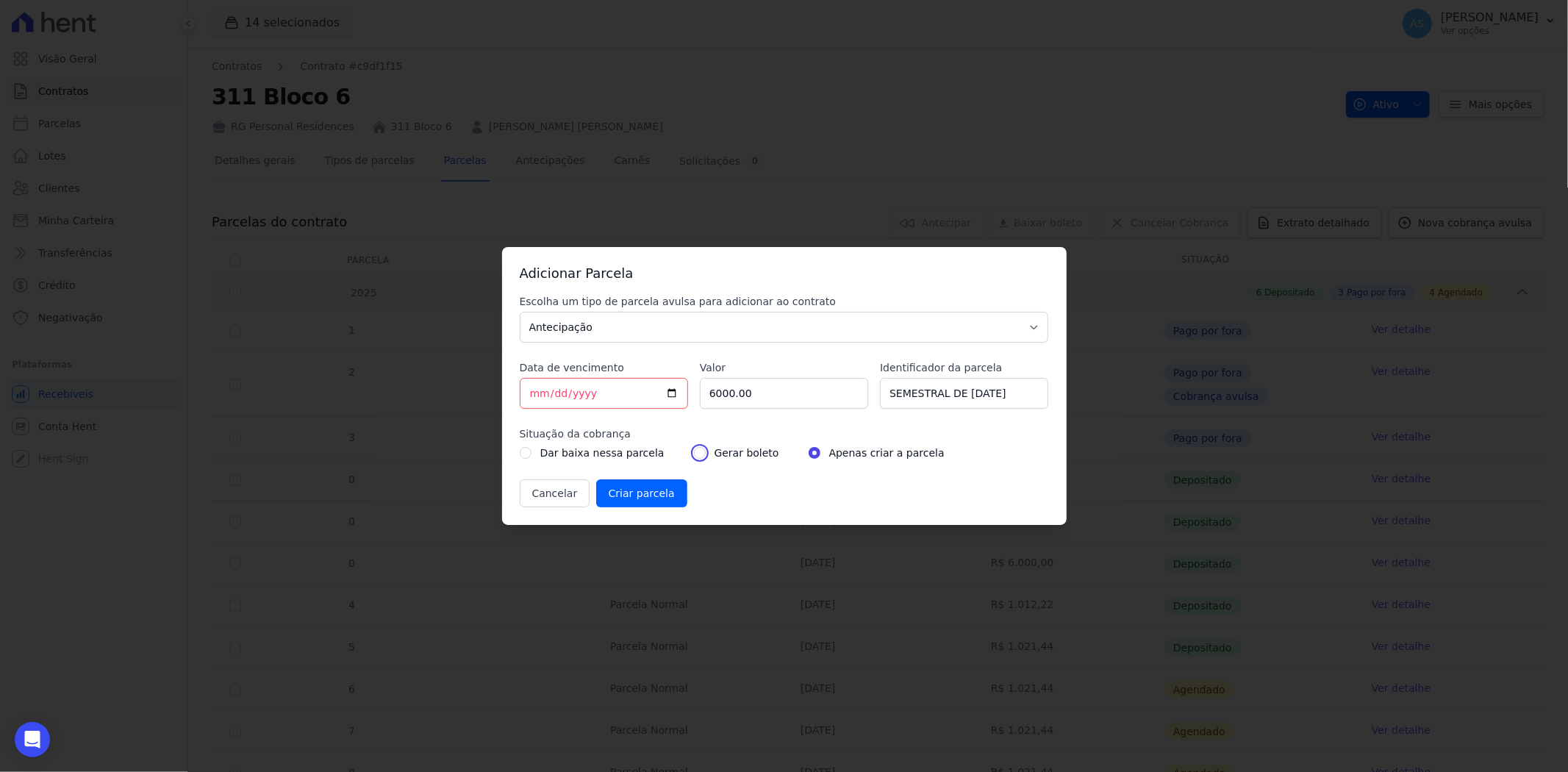
click at [694, 455] on input "radio" at bounding box center [700, 453] width 11 height 11
radio input "true"
click at [629, 499] on input "Criar parcela" at bounding box center [641, 493] width 92 height 28
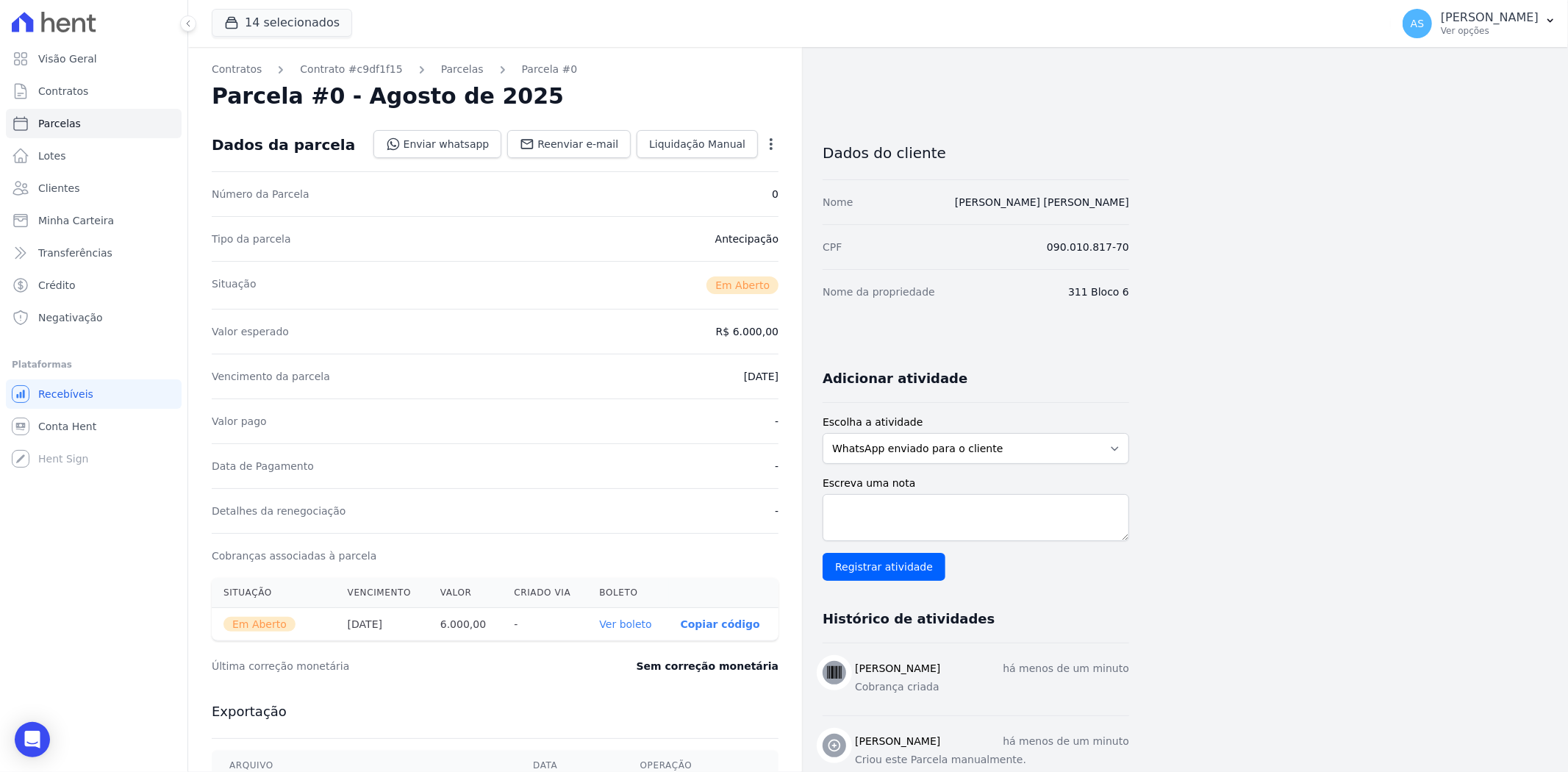
click at [622, 626] on link "Ver boleto" at bounding box center [624, 625] width 52 height 11
click at [452, 70] on link "Parcelas" at bounding box center [462, 69] width 43 height 15
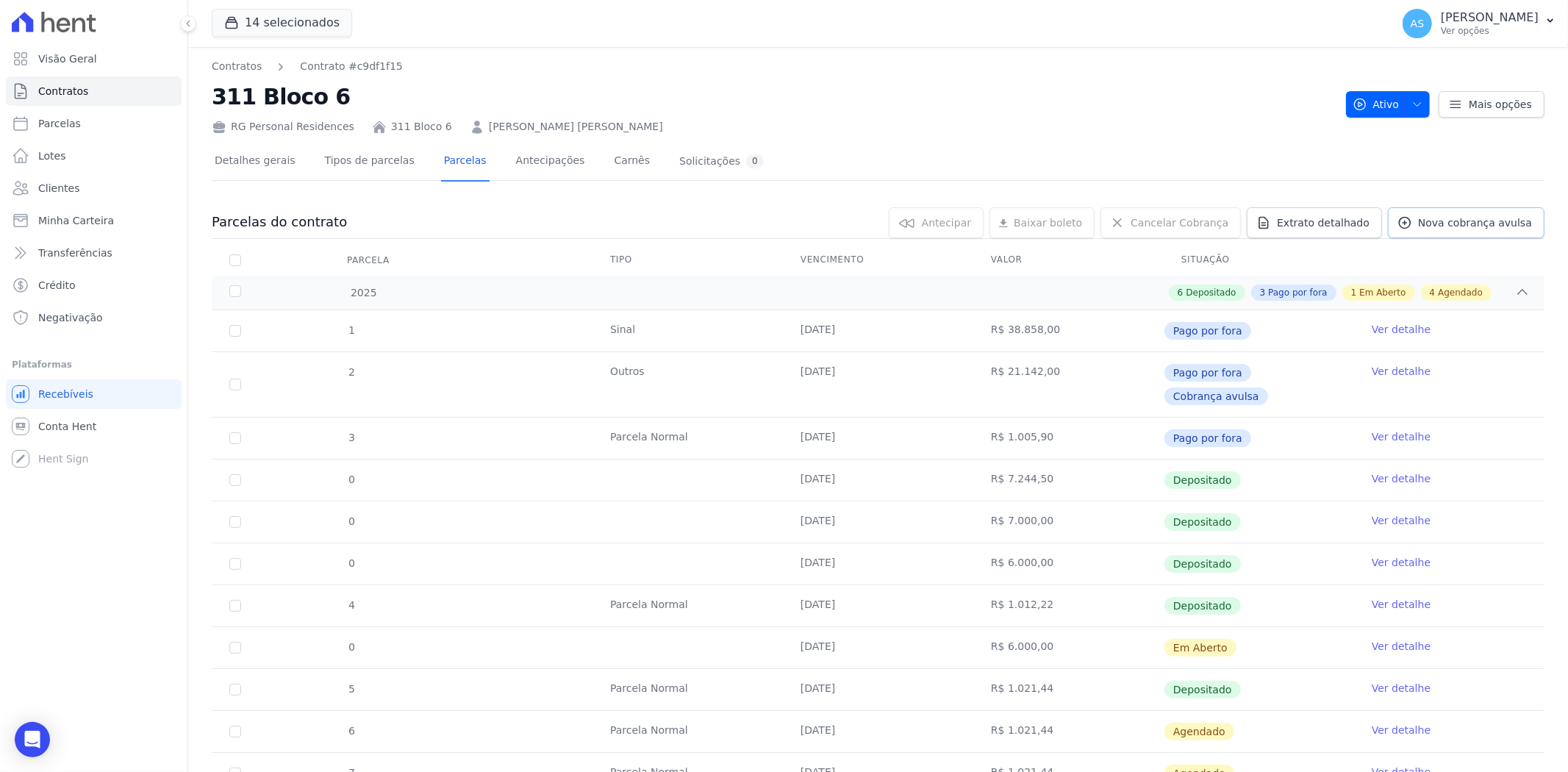
click at [1457, 228] on span "Nova cobrança avulsa" at bounding box center [1474, 223] width 114 height 15
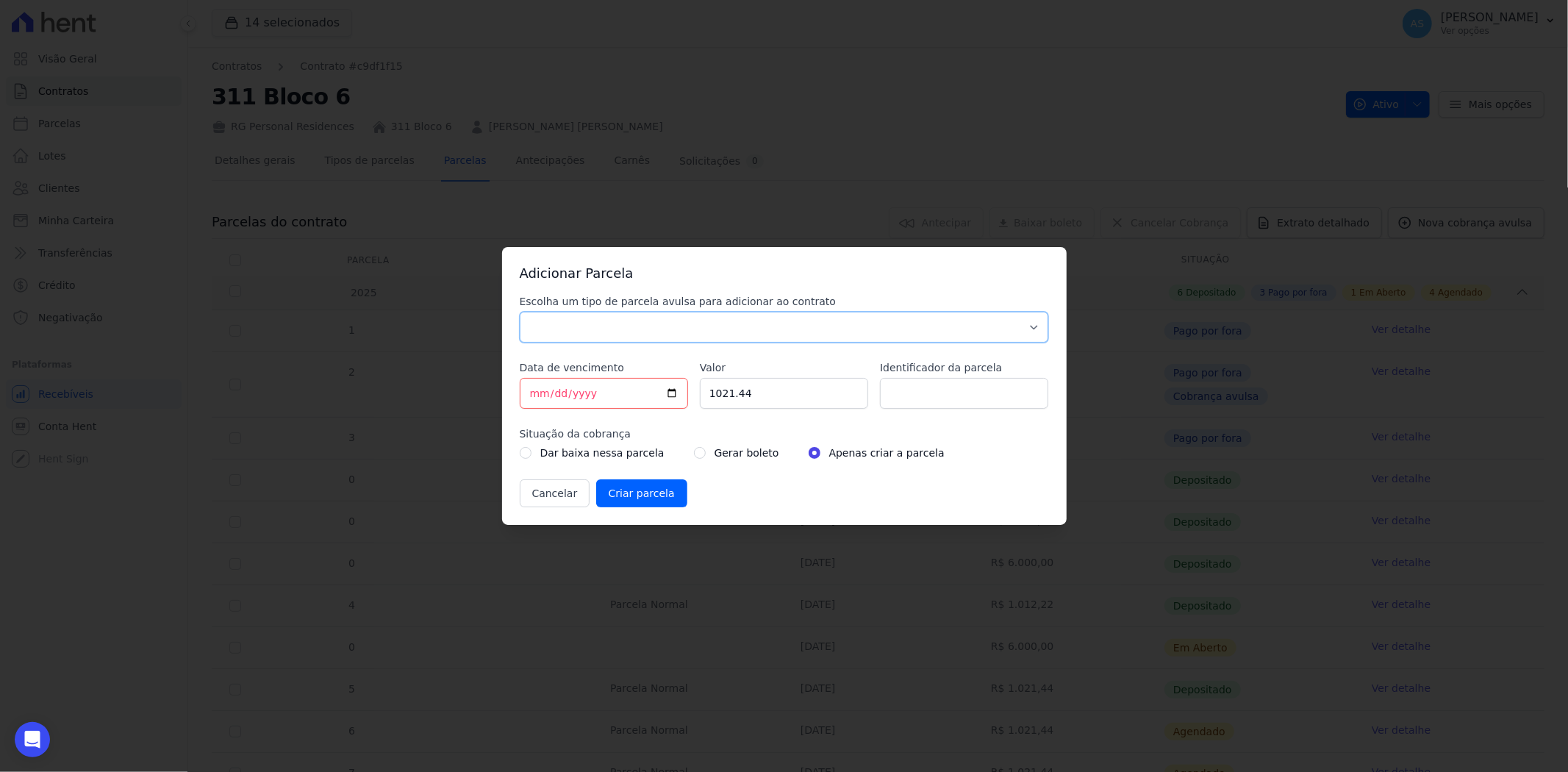
click at [587, 333] on select "Parcela Normal Sinal Caução Intercalada Chaves Pré Chaves Pós Chaves Taxas Quit…" at bounding box center [784, 327] width 529 height 31
select select "advance"
click at [520, 312] on select "Parcela Normal Sinal Caução Intercalada Chaves Pré Chaves Pós Chaves Taxas Quit…" at bounding box center [784, 327] width 529 height 31
click at [671, 393] on input "[DATE]" at bounding box center [604, 393] width 168 height 31
type input "2025-08-27"
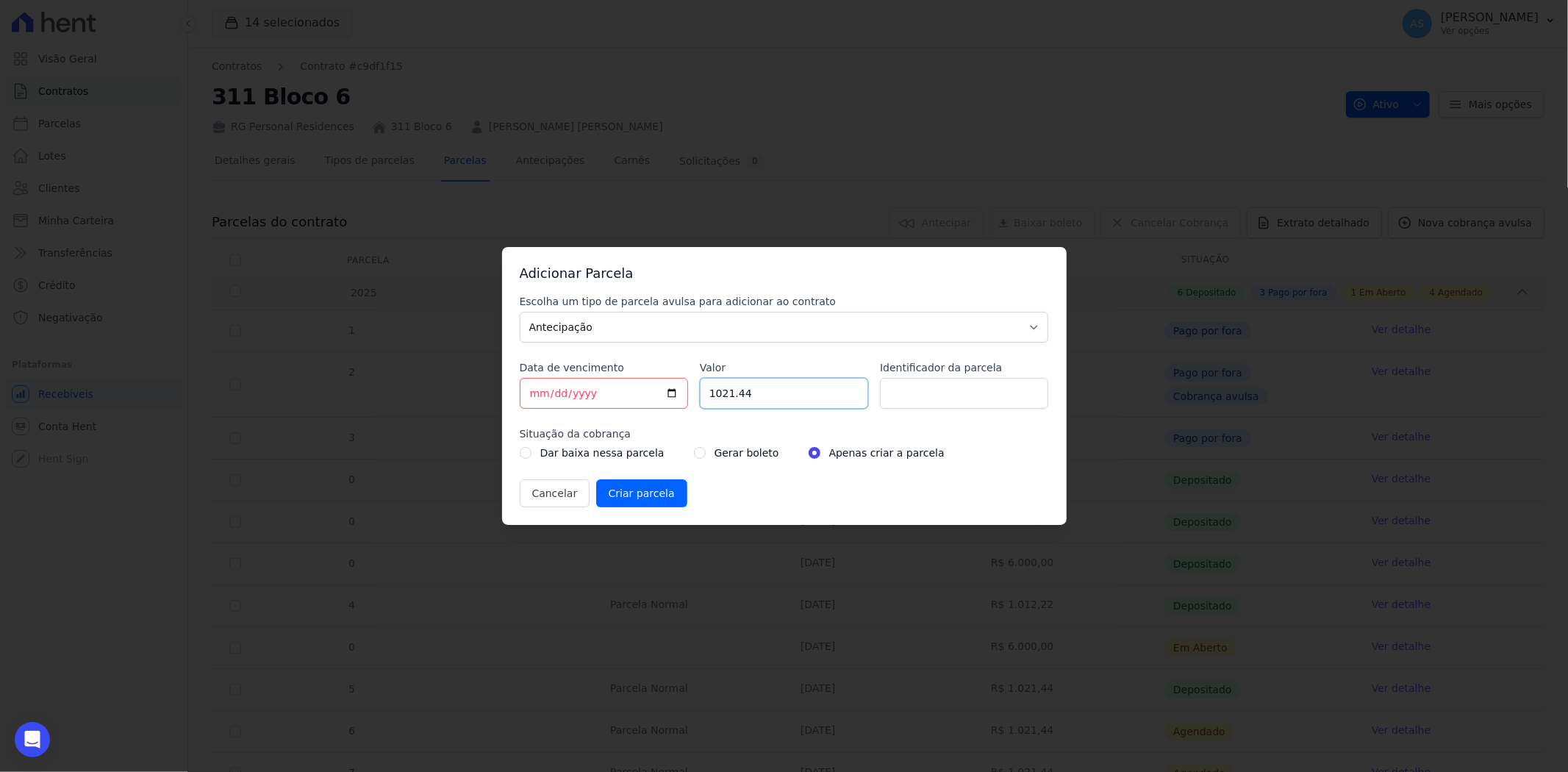
drag, startPoint x: 781, startPoint y: 399, endPoint x: 483, endPoint y: 437, distance: 300.4
click at [538, 430] on div "Escolha um tipo de parcela avulsa para adicionar ao contrato Parcela Normal Sin…" at bounding box center [784, 401] width 529 height 214
type input "7000.00"
click at [932, 391] on input "Identificador da parcela" at bounding box center [964, 393] width 168 height 31
type input "SEMESTRAL DE 10/12/2026"
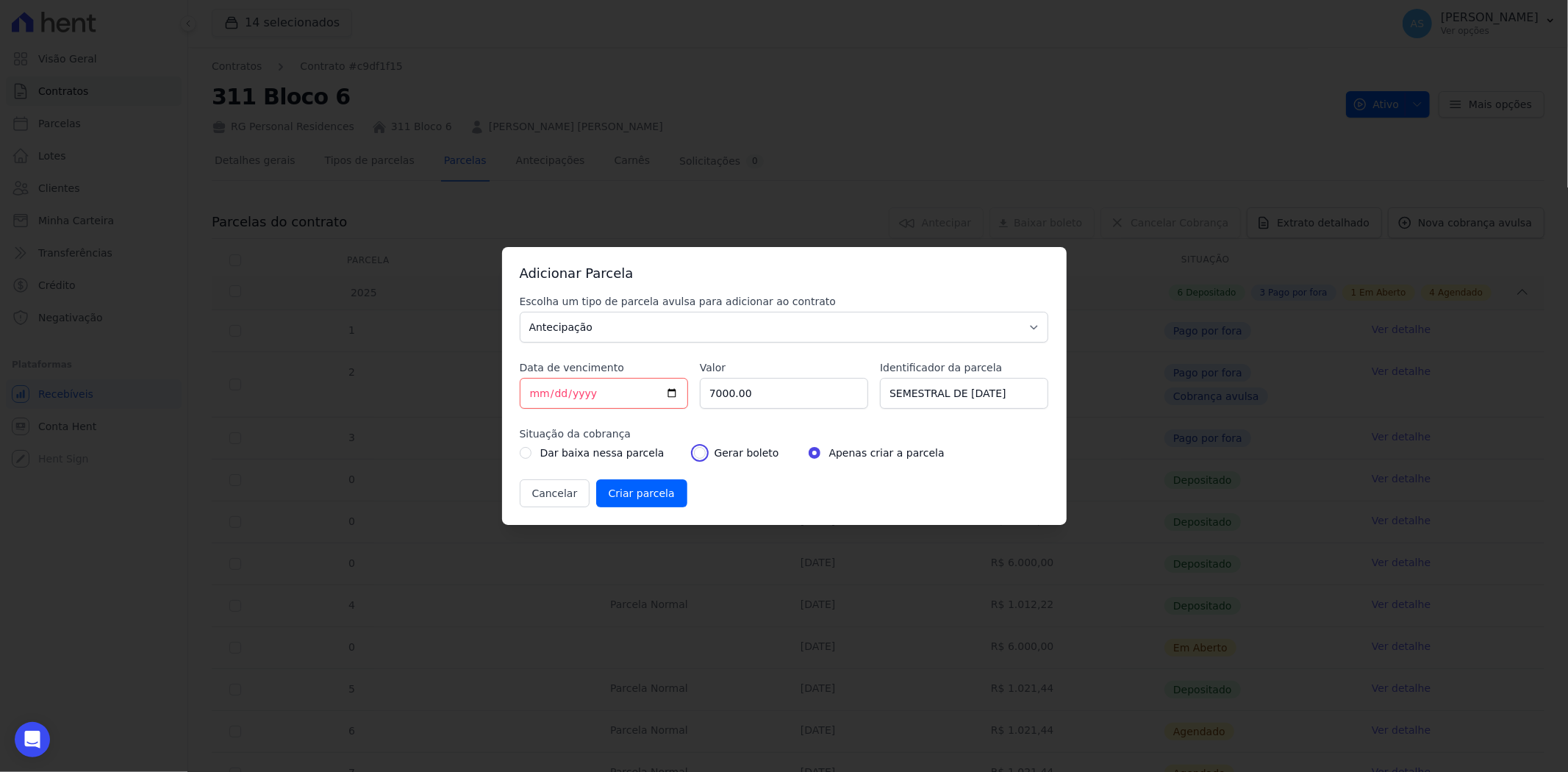
click at [694, 453] on input "radio" at bounding box center [700, 453] width 11 height 11
radio input "true"
click at [631, 504] on input "Criar parcela" at bounding box center [641, 493] width 92 height 28
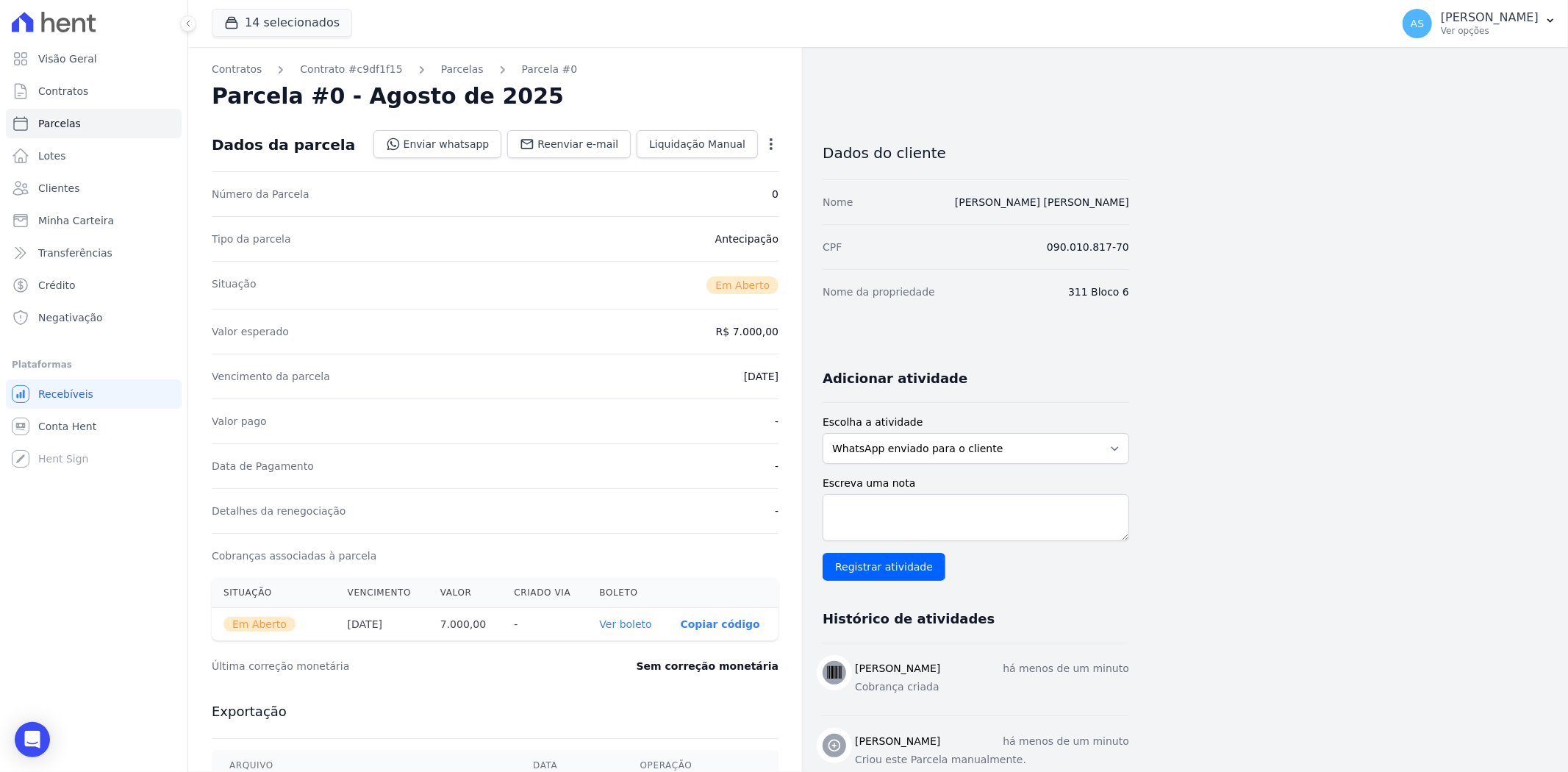
click at [631, 622] on link "Ver boleto" at bounding box center [624, 625] width 52 height 11
click at [447, 72] on link "Parcelas" at bounding box center [462, 69] width 43 height 15
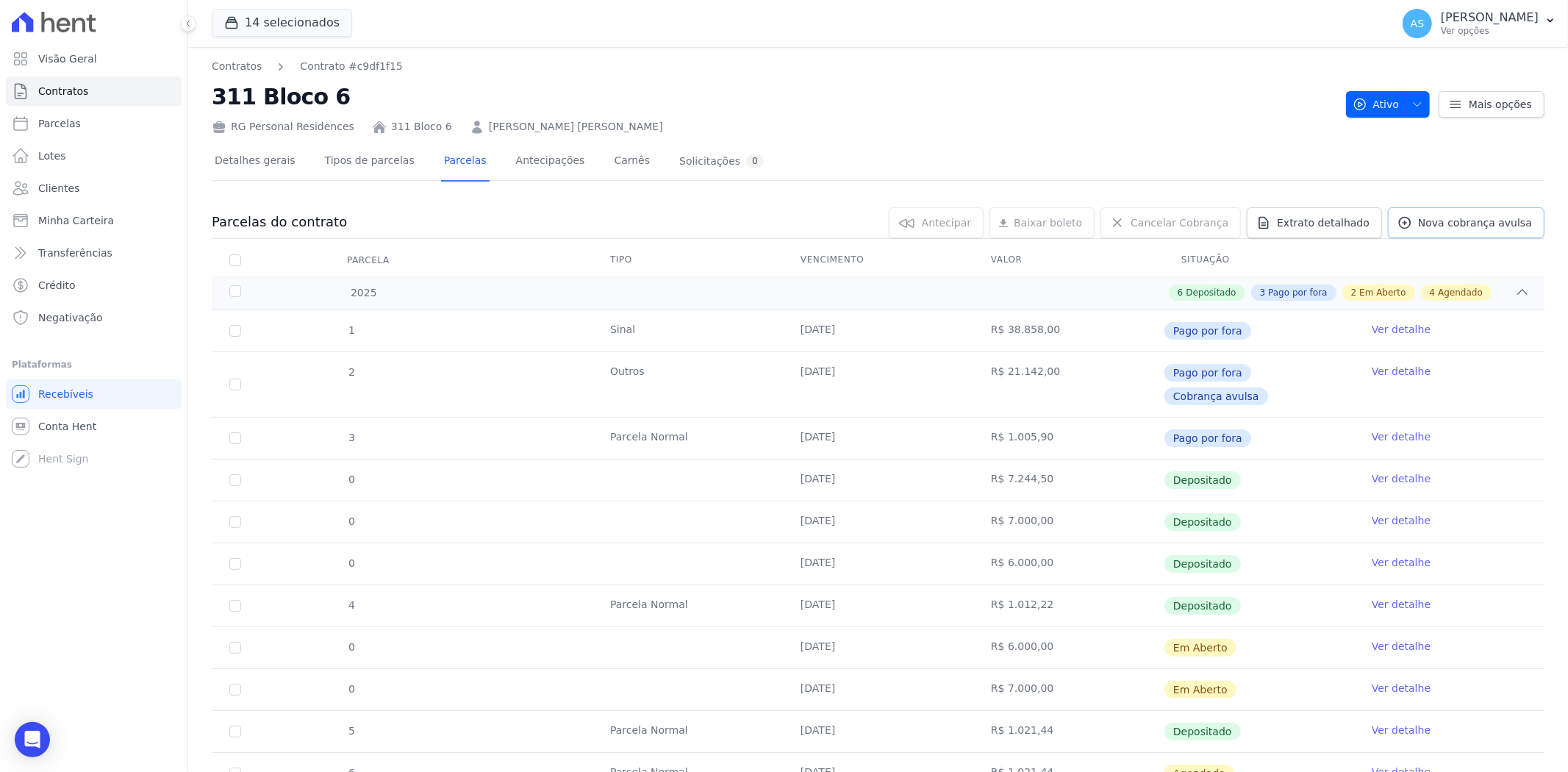
click at [1474, 224] on span "Nova cobrança avulsa" at bounding box center [1474, 223] width 114 height 15
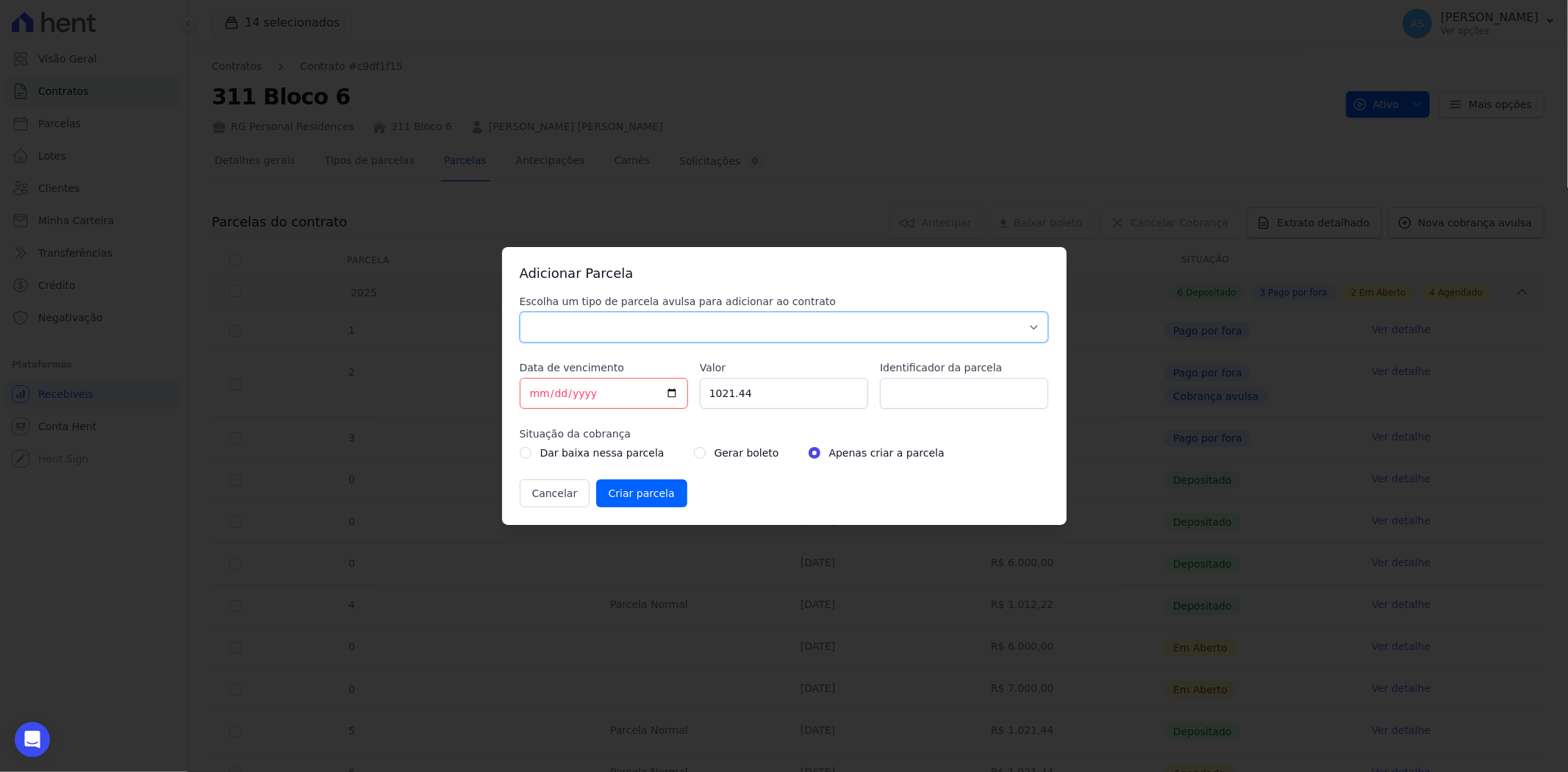
click at [550, 318] on select "Parcela Normal Sinal Caução Intercalada Chaves Pré Chaves Pós Chaves Taxas Quit…" at bounding box center [784, 327] width 529 height 31
select select "advance"
click at [520, 312] on select "Parcela Normal Sinal Caução Intercalada Chaves Pré Chaves Pós Chaves Taxas Quit…" at bounding box center [784, 327] width 529 height 31
click at [671, 390] on input "[DATE]" at bounding box center [604, 393] width 168 height 31
type input "2025-08-27"
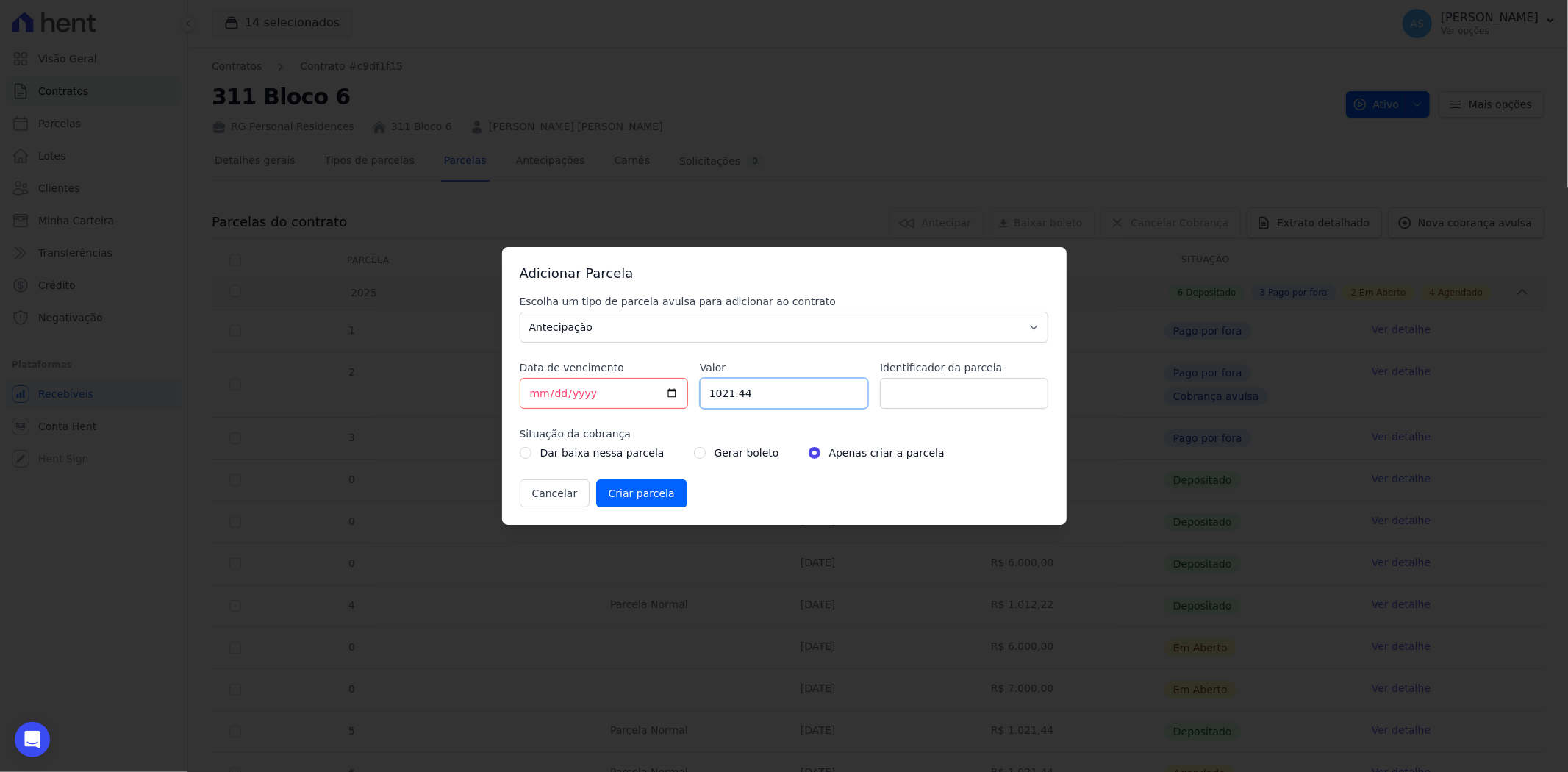
drag, startPoint x: 775, startPoint y: 394, endPoint x: 498, endPoint y: 401, distance: 277.1
click at [544, 400] on div "Escolha um tipo de parcela avulsa para adicionar ao contrato Parcela Normal Sin…" at bounding box center [784, 401] width 529 height 214
type input "7428.72"
click at [944, 394] on input "Identificador da parcela" at bounding box center [964, 393] width 168 height 31
type input "SEMESTRAL DE 10/12/2026"
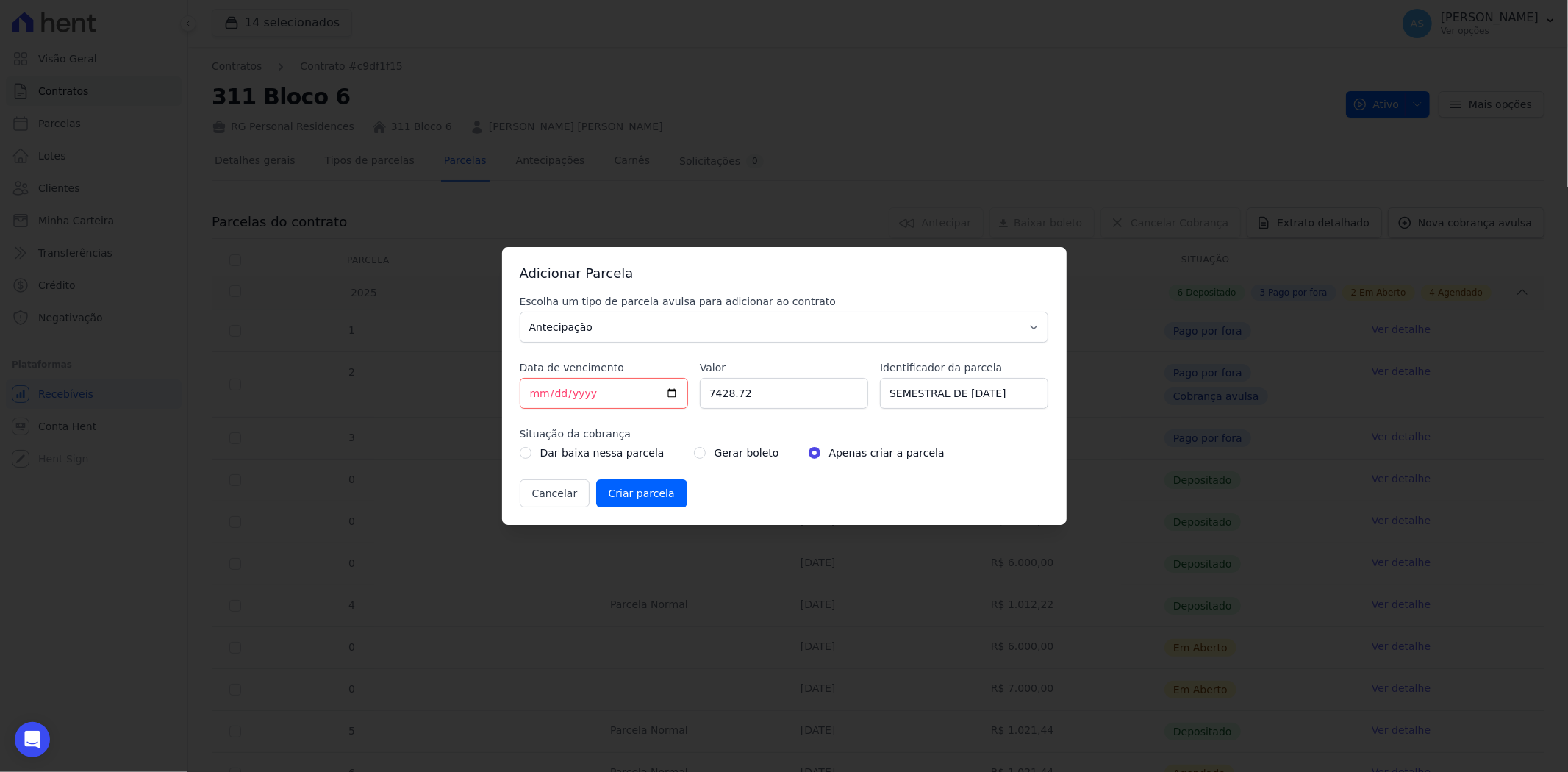
click at [694, 456] on div "Gerar boleto" at bounding box center [737, 453] width 85 height 18
click at [694, 455] on input "radio" at bounding box center [700, 453] width 11 height 11
radio input "true"
click at [619, 491] on input "Criar parcela" at bounding box center [641, 493] width 92 height 28
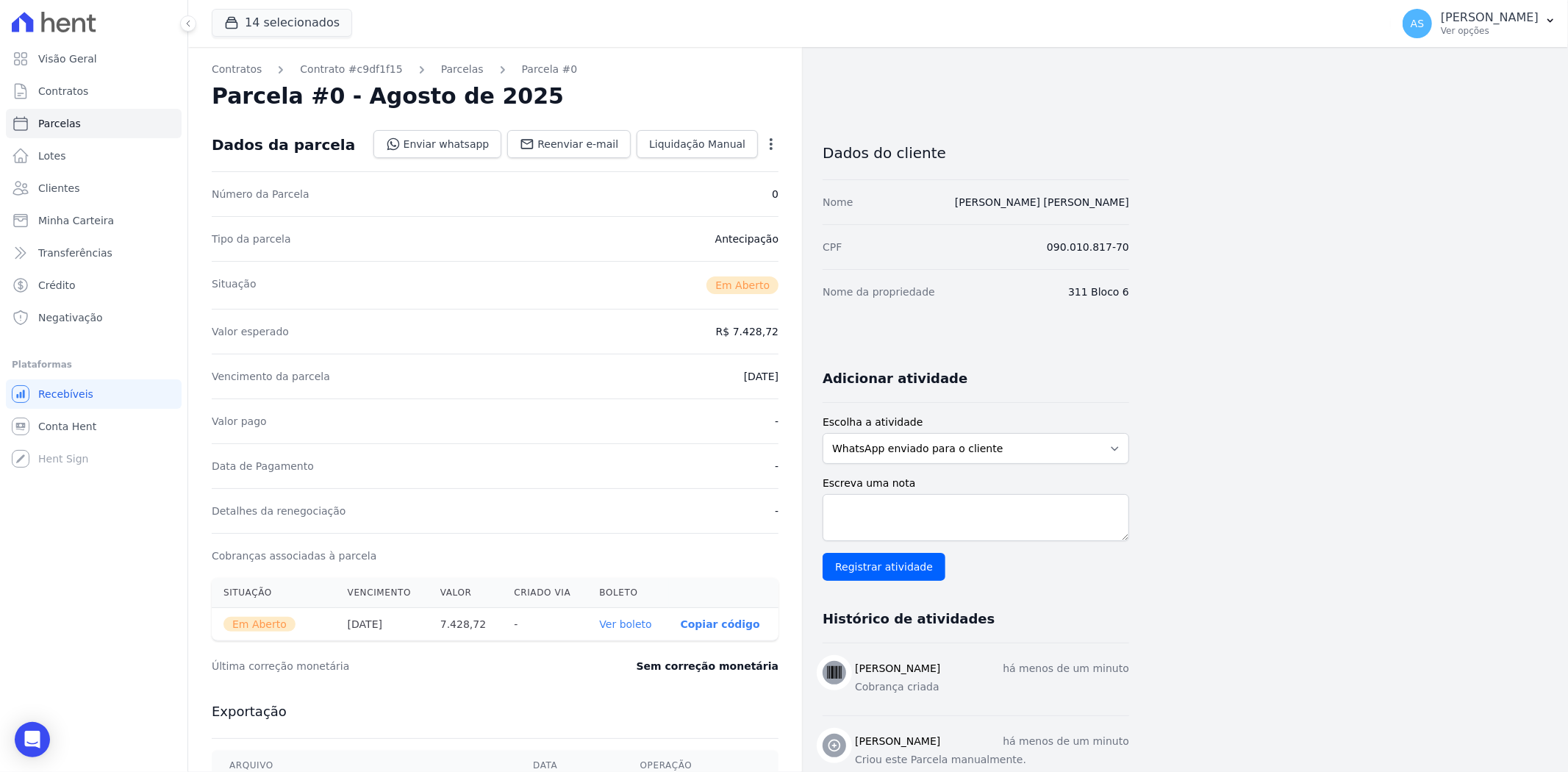
click at [635, 626] on link "Ver boleto" at bounding box center [624, 625] width 52 height 11
click at [61, 216] on span "Minha Carteira" at bounding box center [76, 221] width 76 height 15
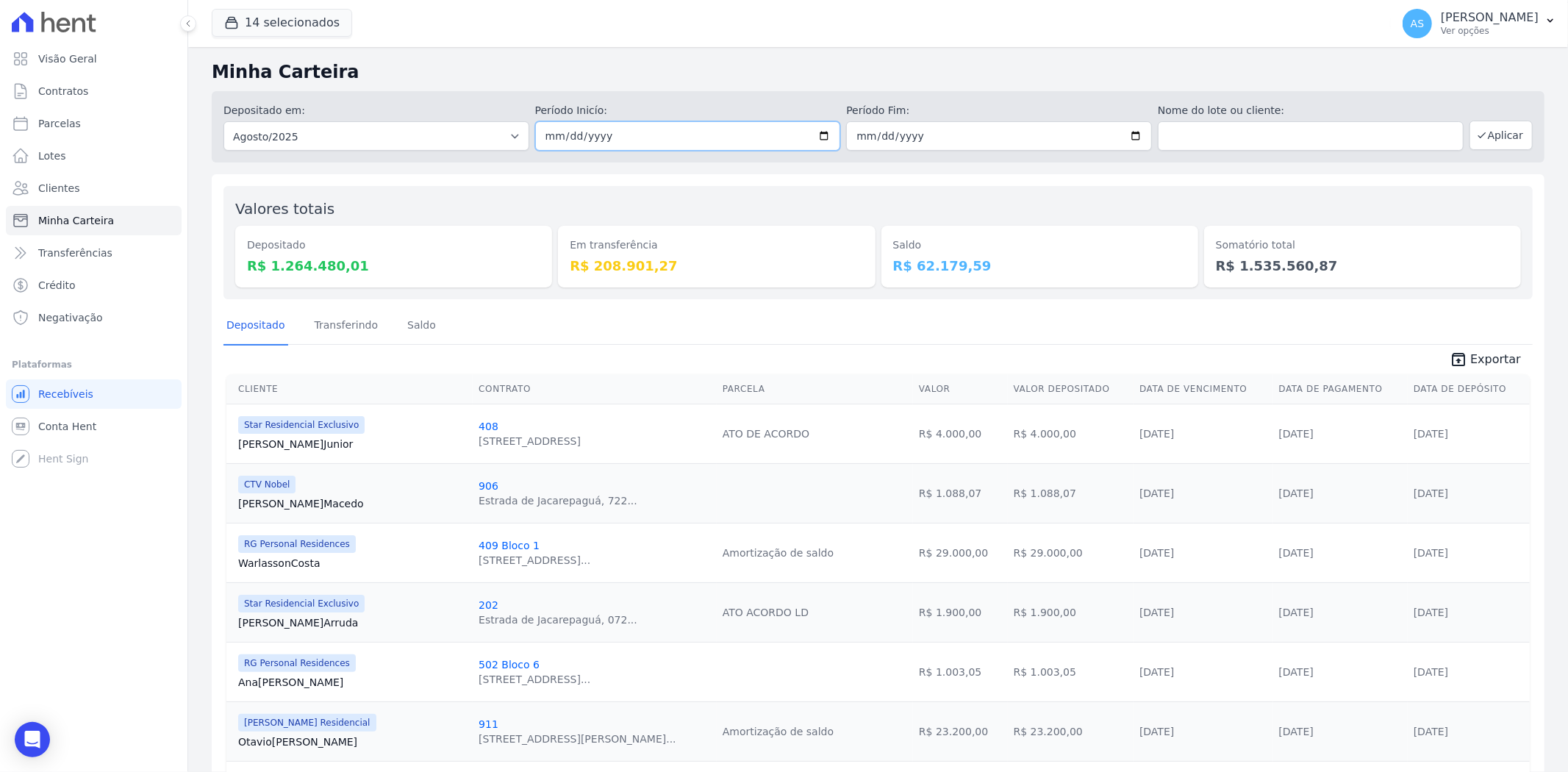
click at [818, 138] on input "2025-08-01" at bounding box center [689, 135] width 306 height 29
type input "[DATE]"
click at [1133, 134] on input "2025-08-31" at bounding box center [999, 135] width 306 height 29
type input "[DATE]"
click at [1488, 132] on button "Aplicar" at bounding box center [1501, 135] width 63 height 29
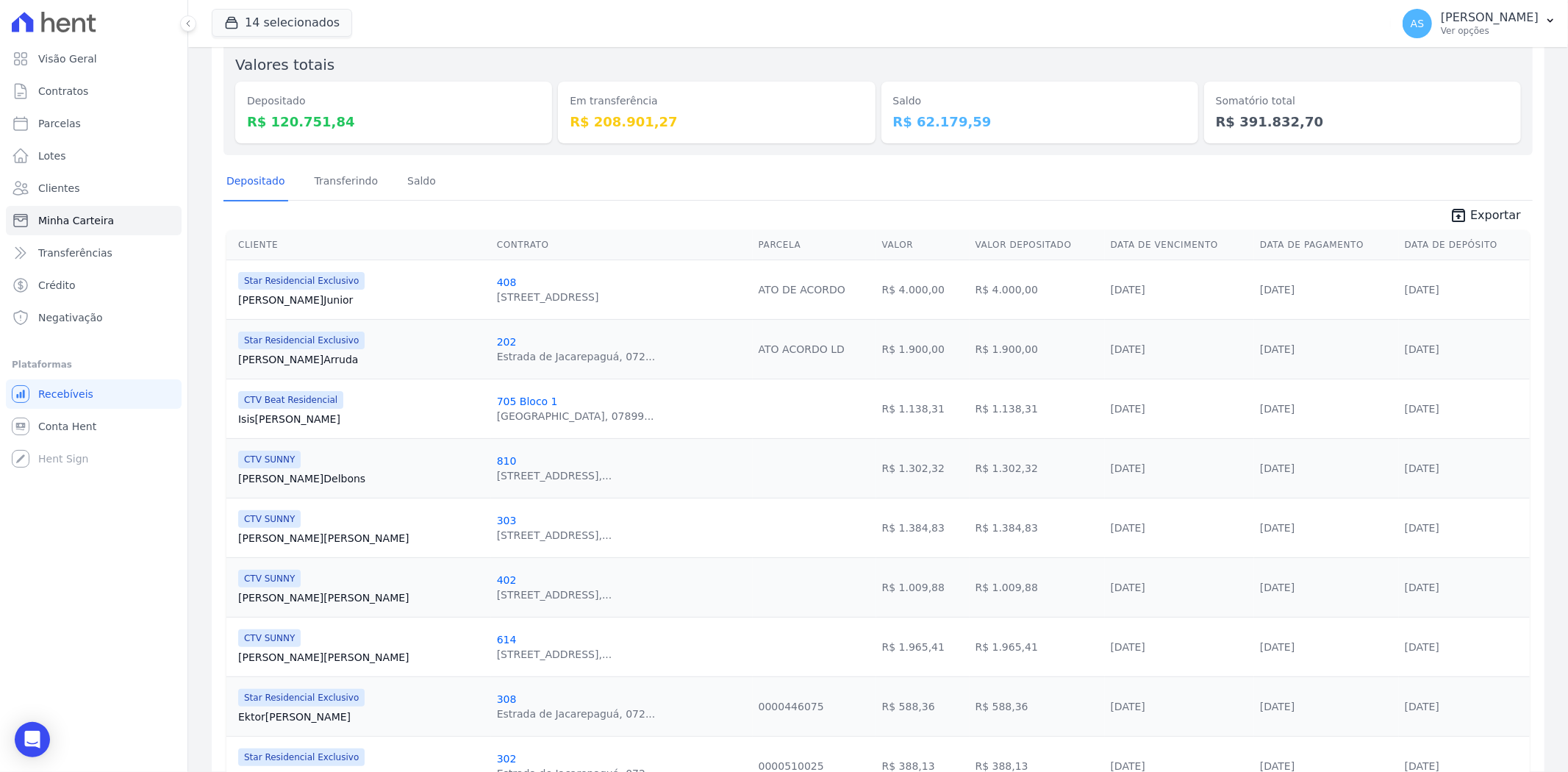
scroll to position [163, 0]
